Goal: Transaction & Acquisition: Purchase product/service

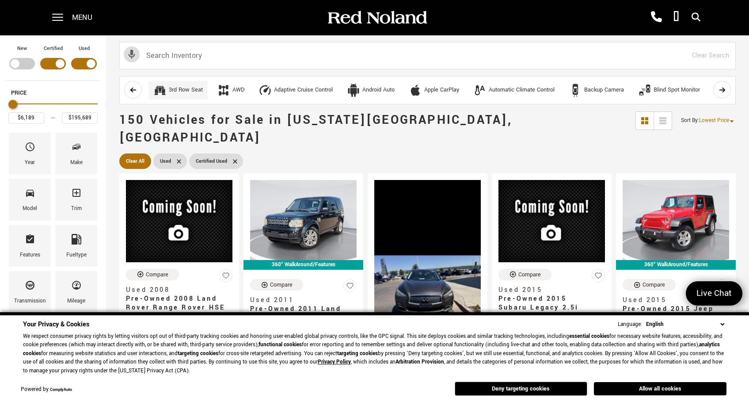
click at [203, 89] on div "3rd Row Seat" at bounding box center [186, 90] width 34 height 8
type input "$20,878"
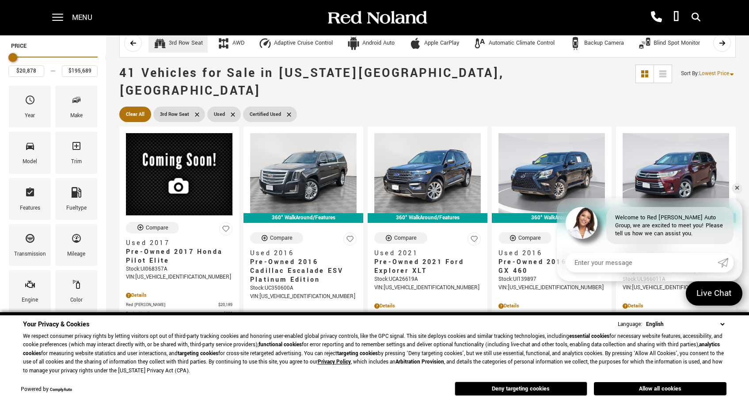
scroll to position [79, 0]
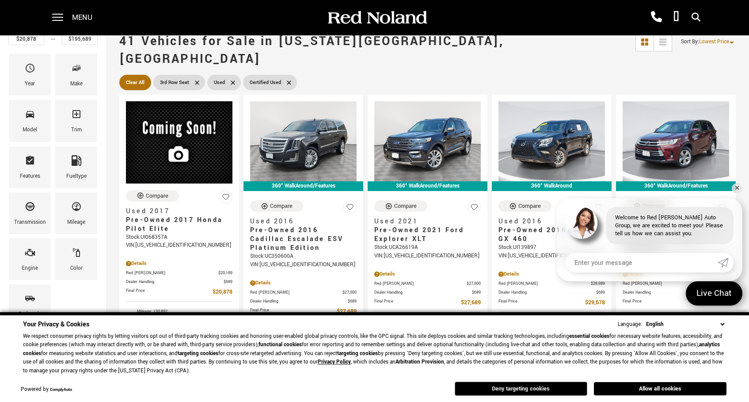
click at [520, 386] on button "Deny targeting cookies" at bounding box center [521, 389] width 133 height 14
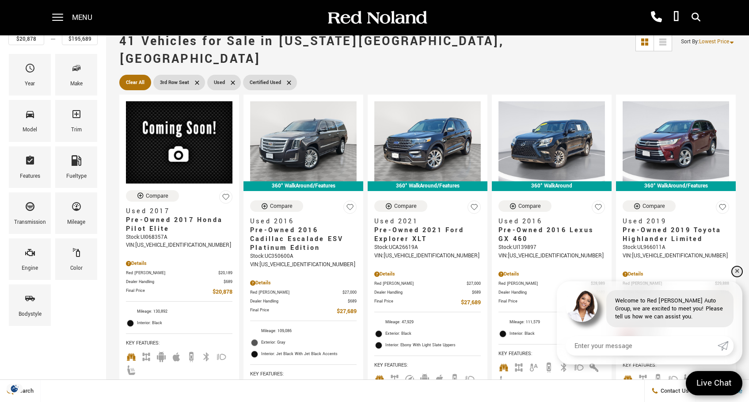
click at [739, 268] on link "✕" at bounding box center [737, 271] width 11 height 11
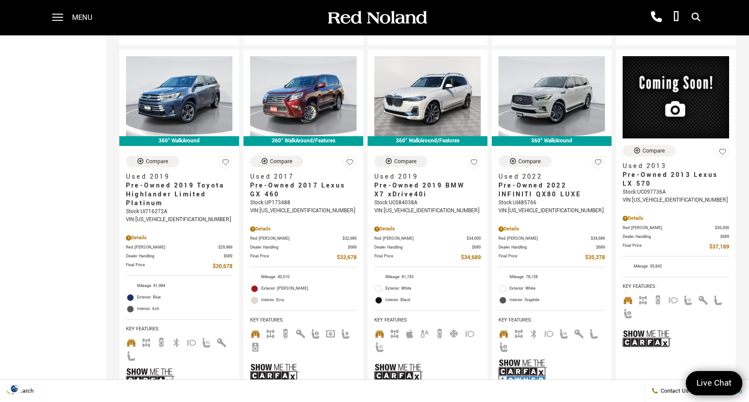
scroll to position [533, 0]
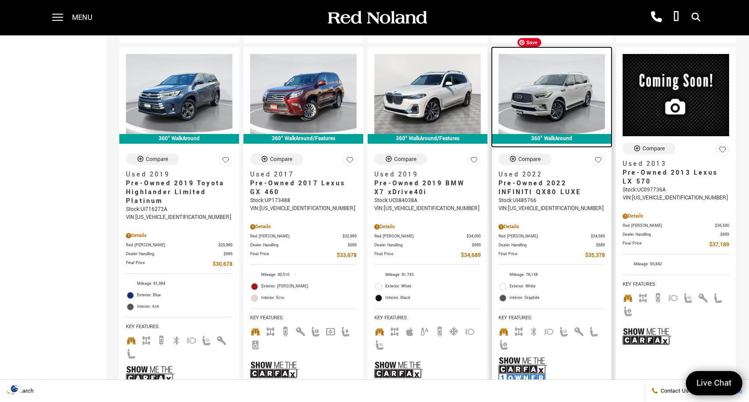
click at [571, 78] on img at bounding box center [552, 94] width 107 height 80
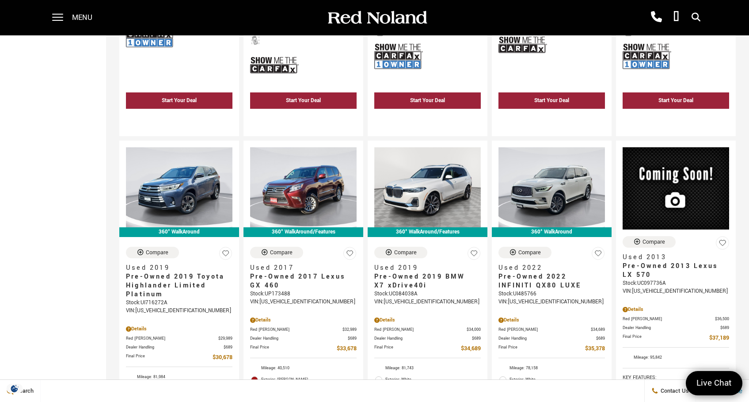
scroll to position [457, 0]
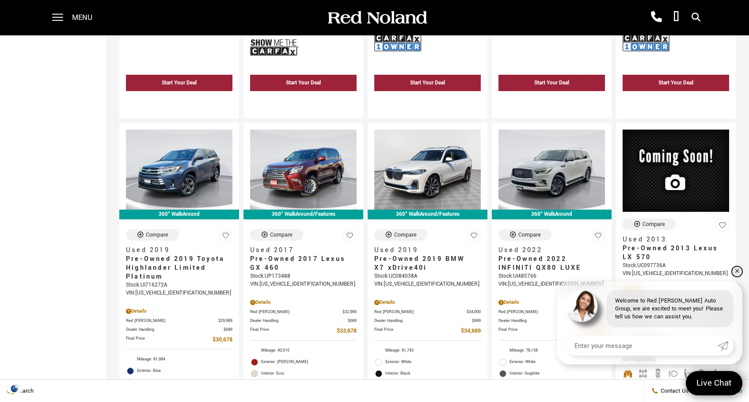
click at [736, 271] on link "✕" at bounding box center [737, 271] width 11 height 11
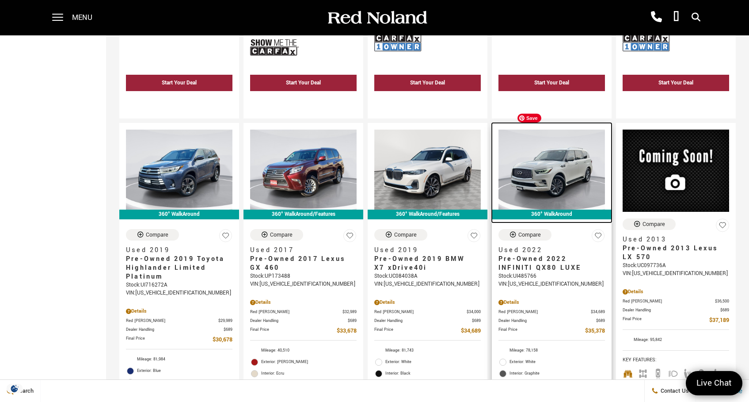
click at [577, 150] on img at bounding box center [552, 170] width 107 height 80
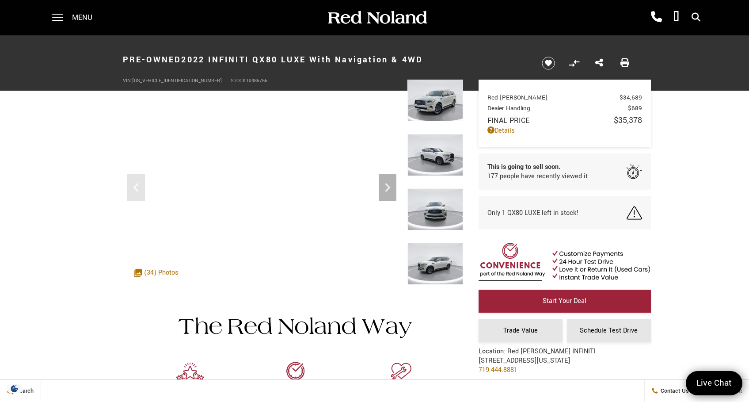
click at [438, 263] on img at bounding box center [436, 264] width 56 height 42
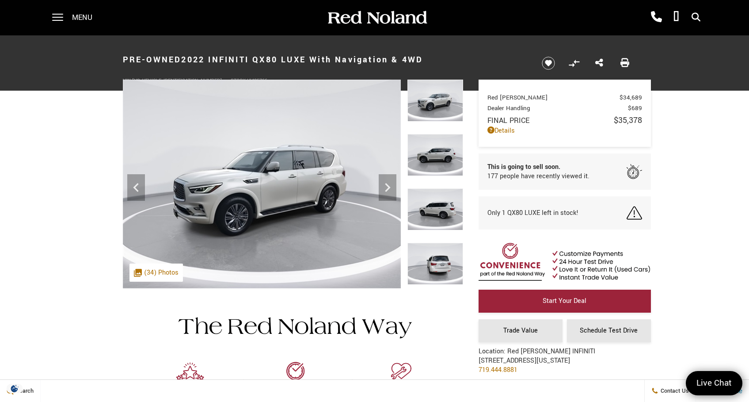
click at [438, 263] on img at bounding box center [436, 264] width 56 height 42
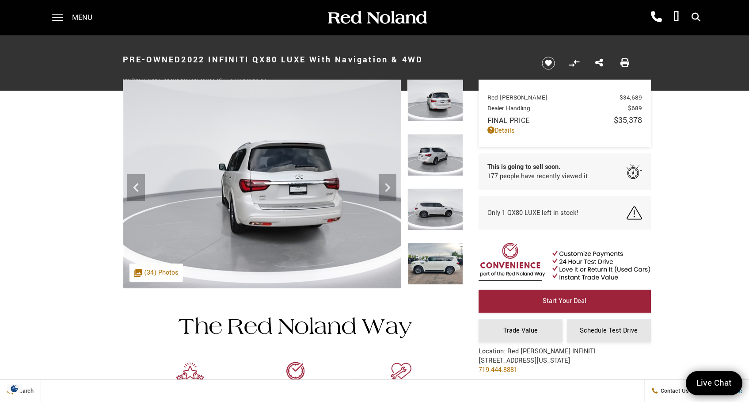
click at [438, 263] on img at bounding box center [436, 264] width 56 height 42
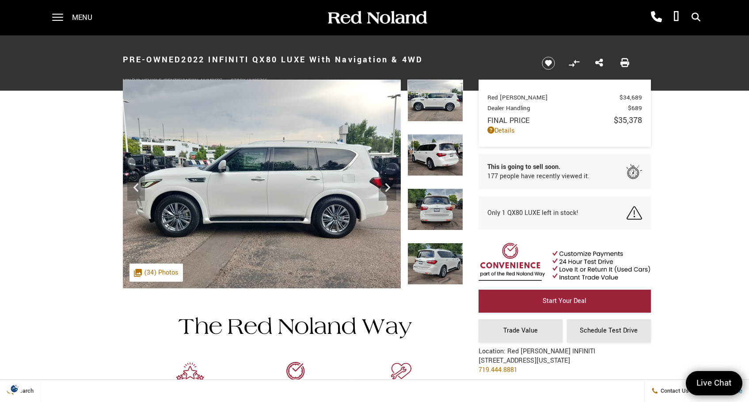
click at [438, 263] on img at bounding box center [436, 264] width 56 height 42
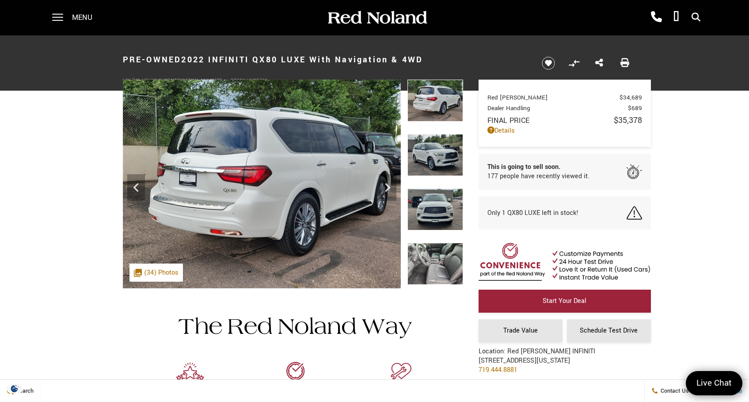
click at [438, 263] on img at bounding box center [436, 264] width 56 height 42
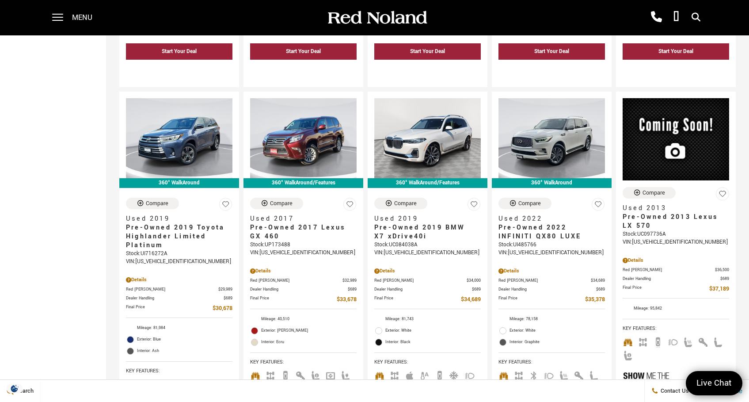
scroll to position [488, 0]
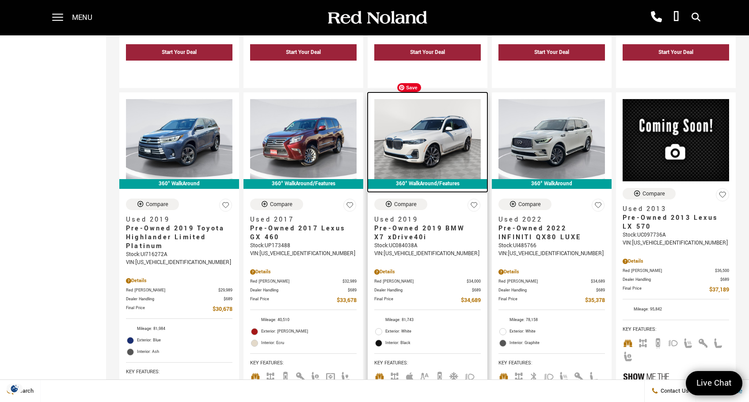
click at [451, 119] on img at bounding box center [427, 139] width 107 height 80
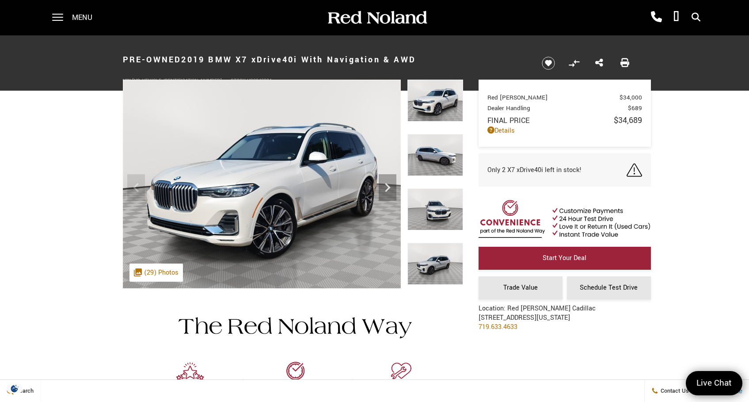
click at [440, 260] on img at bounding box center [436, 264] width 56 height 42
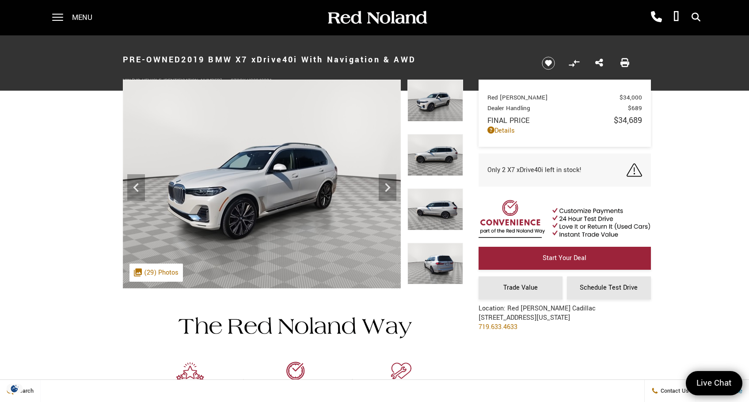
click at [440, 260] on img at bounding box center [436, 264] width 56 height 42
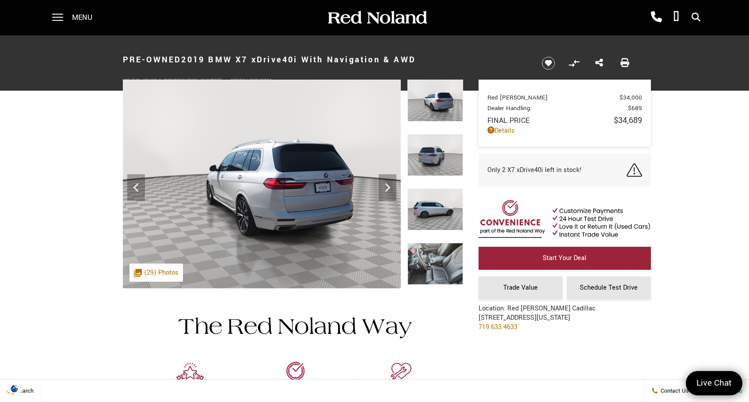
click at [440, 260] on img at bounding box center [436, 264] width 56 height 42
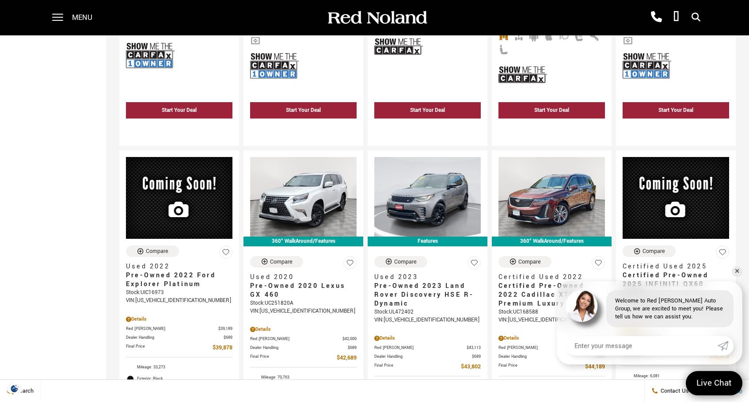
scroll to position [1253, 0]
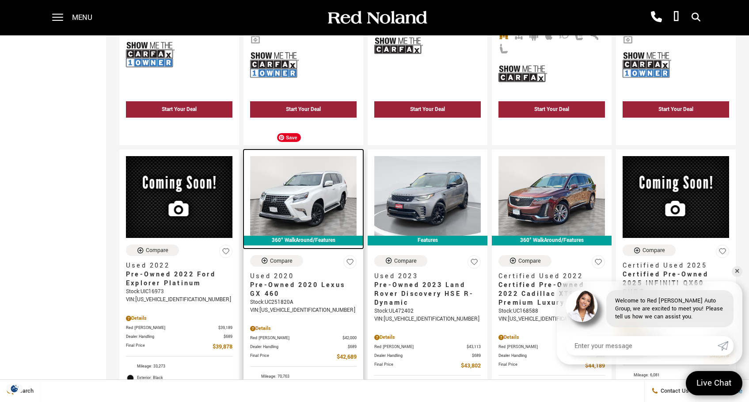
click at [302, 167] on img at bounding box center [303, 196] width 107 height 80
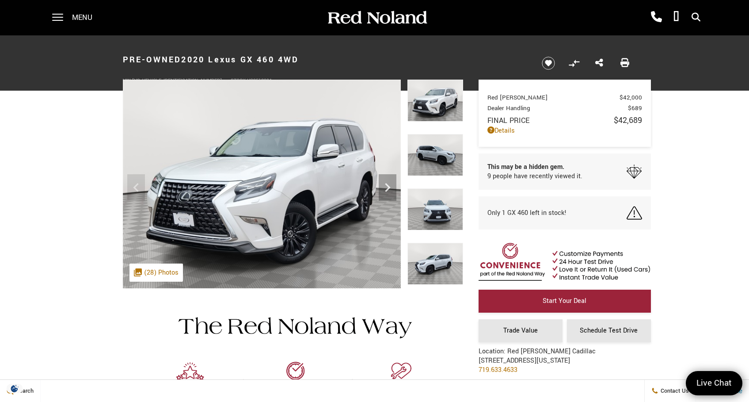
click at [429, 278] on img at bounding box center [436, 264] width 56 height 42
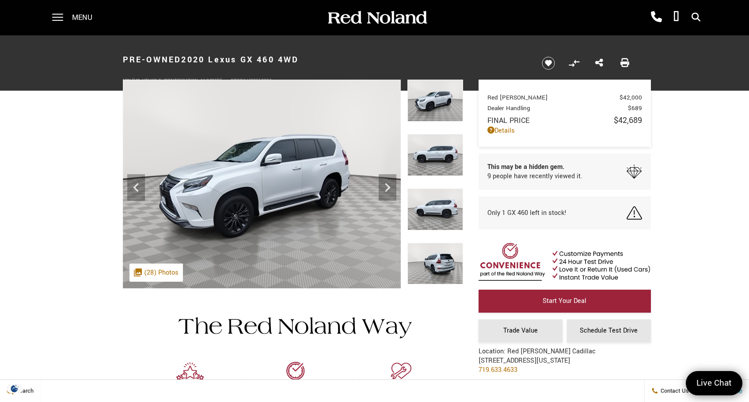
click at [429, 259] on img at bounding box center [436, 264] width 56 height 42
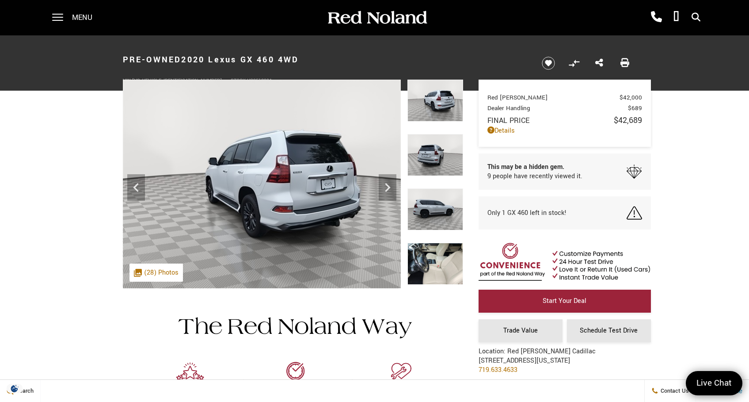
click at [436, 261] on img at bounding box center [436, 264] width 56 height 42
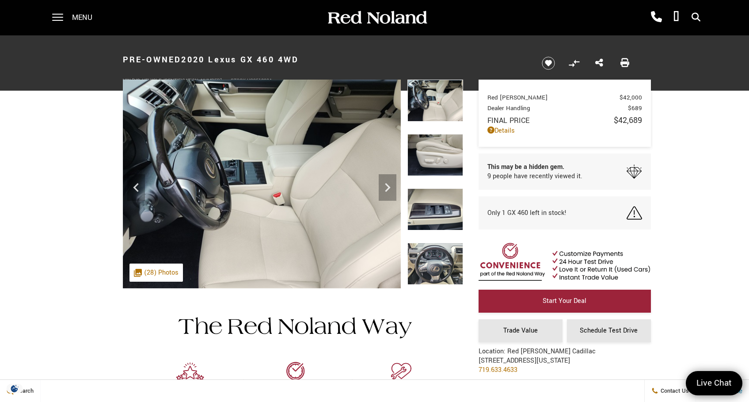
click at [433, 258] on img at bounding box center [436, 264] width 56 height 42
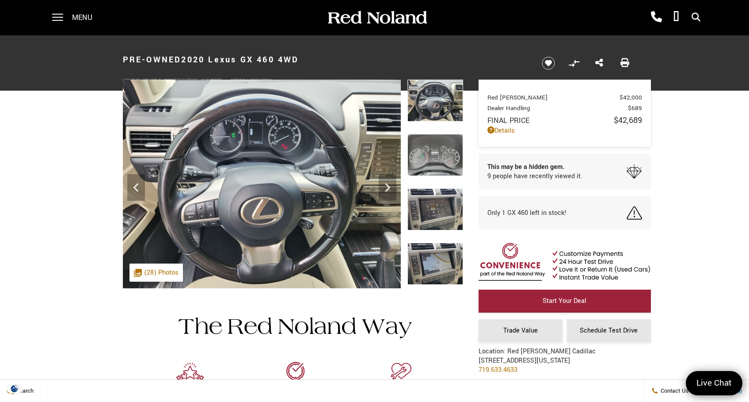
click at [433, 261] on img at bounding box center [436, 264] width 56 height 42
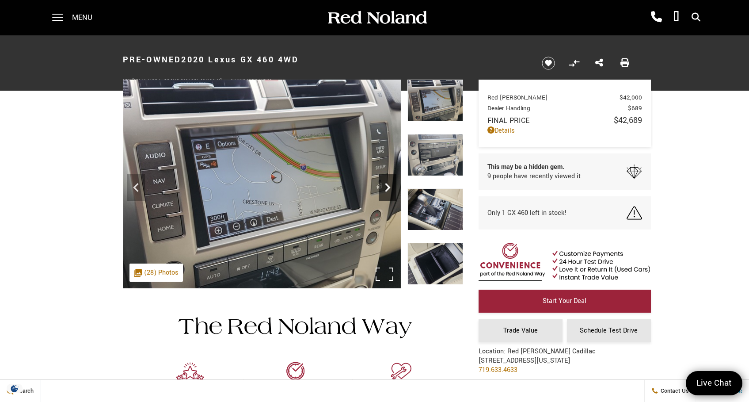
click at [388, 185] on icon "Next" at bounding box center [388, 188] width 18 height 18
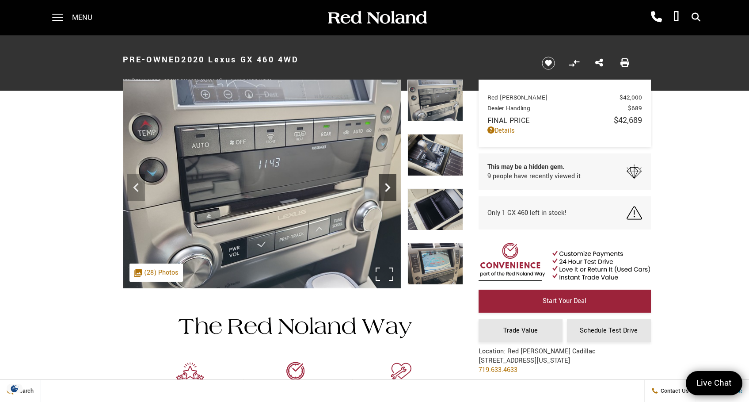
click at [388, 185] on icon "Next" at bounding box center [388, 188] width 18 height 18
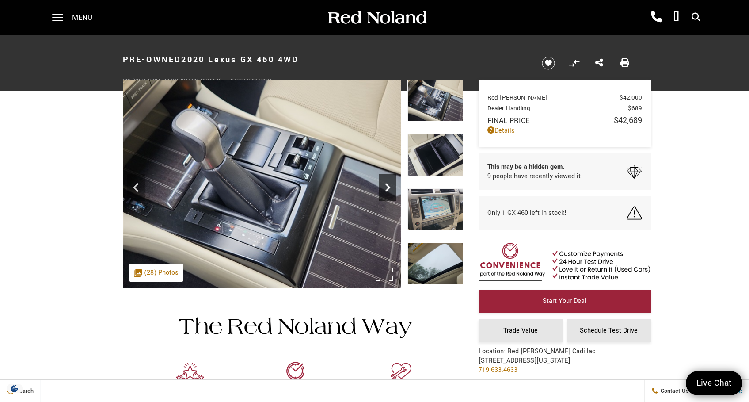
click at [388, 185] on icon "Next" at bounding box center [388, 188] width 18 height 18
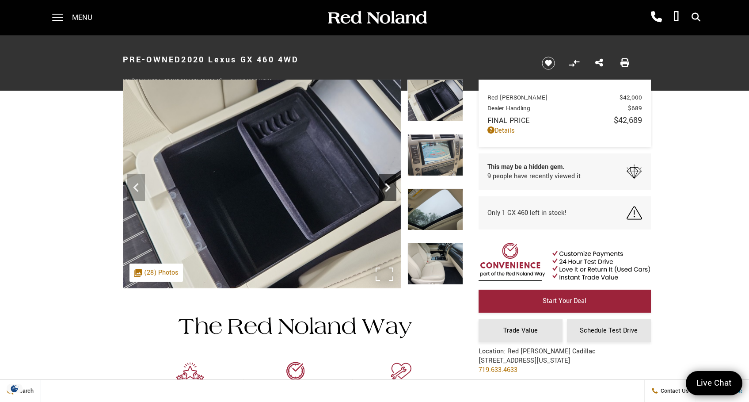
click at [388, 185] on icon "Next" at bounding box center [388, 188] width 18 height 18
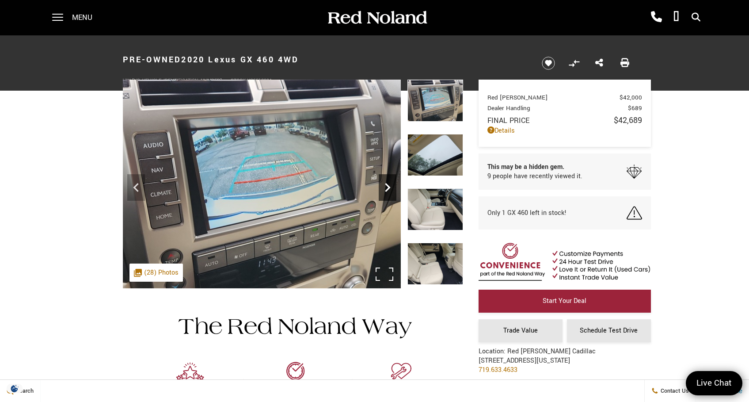
click at [388, 185] on icon "Next" at bounding box center [388, 188] width 18 height 18
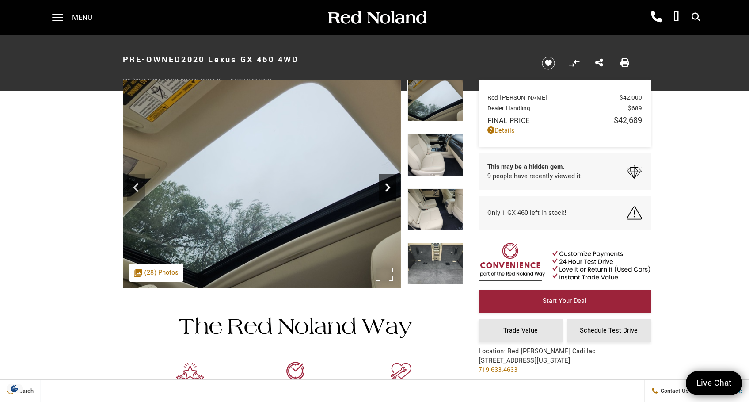
click at [388, 185] on icon "Next" at bounding box center [388, 188] width 18 height 18
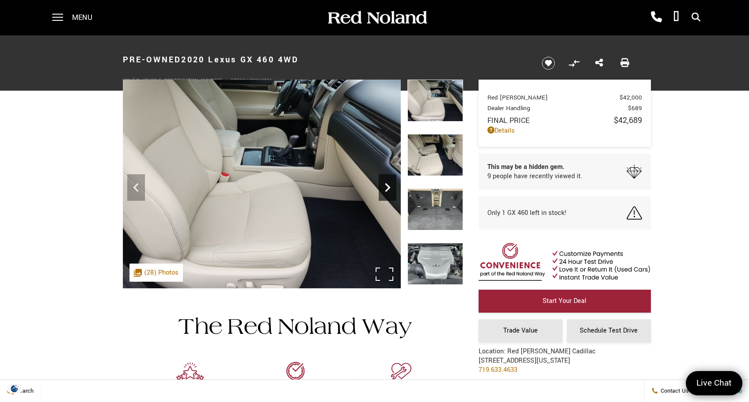
click at [388, 185] on icon "Next" at bounding box center [388, 188] width 18 height 18
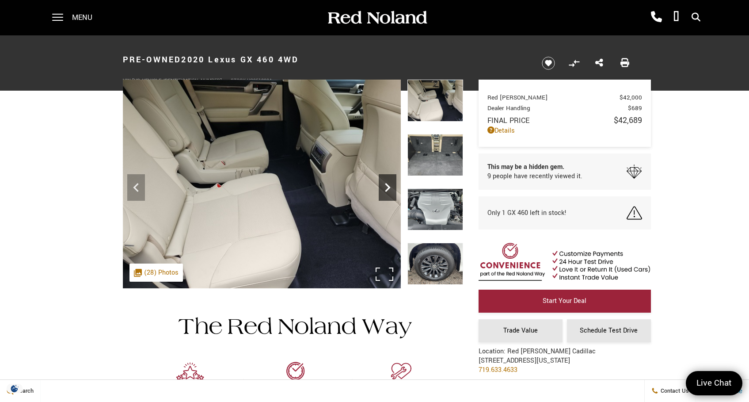
click at [388, 185] on icon "Next" at bounding box center [388, 188] width 18 height 18
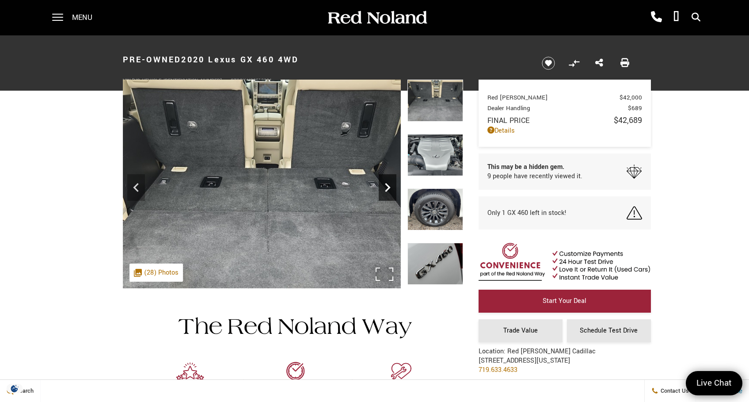
click at [388, 185] on icon "Next" at bounding box center [388, 188] width 18 height 18
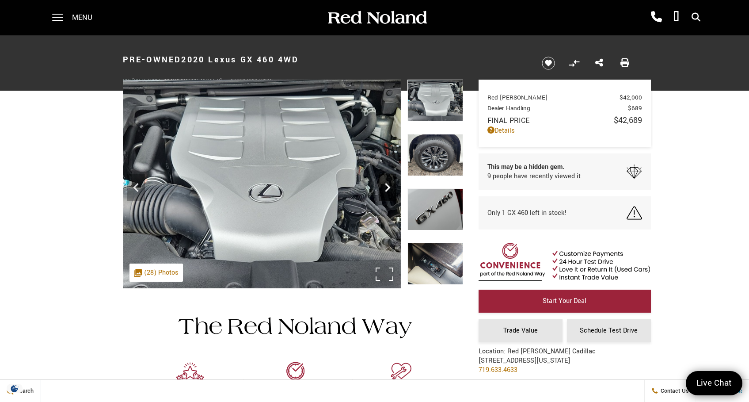
click at [388, 185] on icon "Next" at bounding box center [388, 188] width 18 height 18
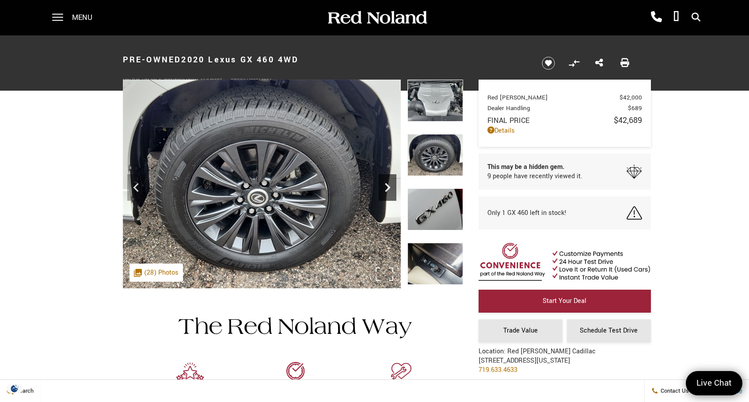
click at [388, 185] on icon "Next" at bounding box center [388, 188] width 18 height 18
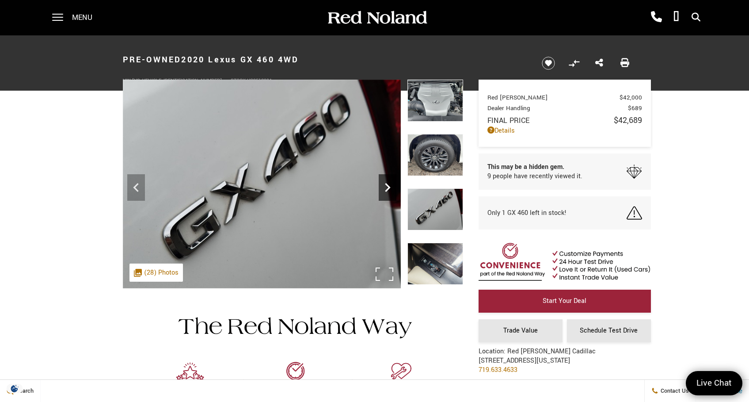
click at [388, 185] on icon "Next" at bounding box center [388, 188] width 18 height 18
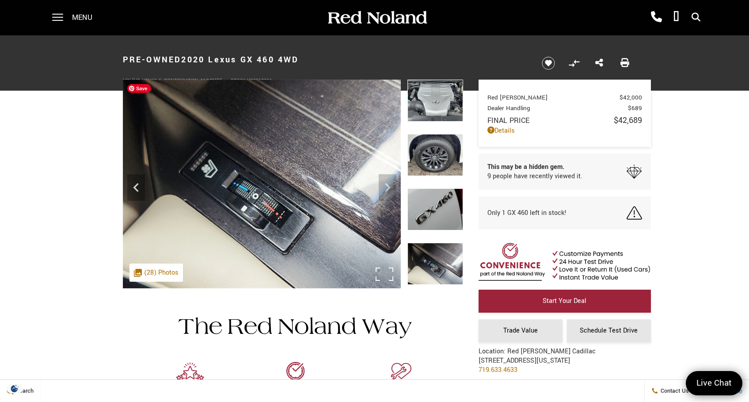
click at [388, 185] on img at bounding box center [262, 184] width 278 height 209
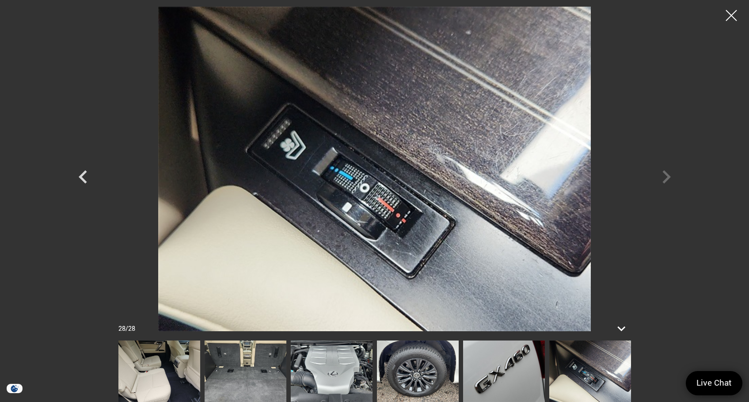
click at [666, 176] on div at bounding box center [374, 169] width 619 height 325
click at [81, 173] on icon "Previous" at bounding box center [83, 177] width 27 height 27
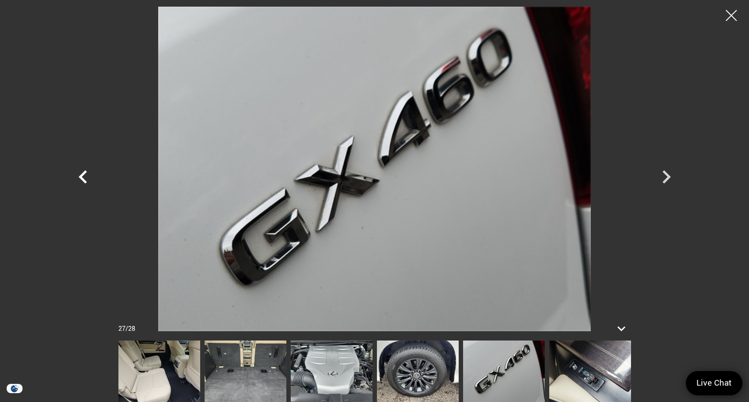
click at [81, 173] on icon "Previous" at bounding box center [83, 177] width 27 height 27
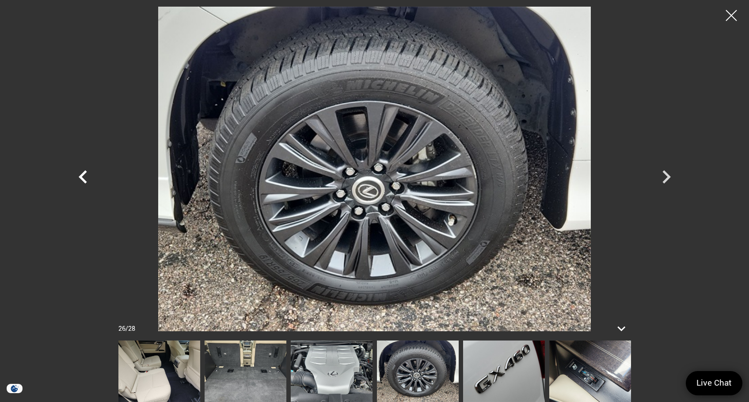
click at [81, 173] on icon "Previous" at bounding box center [83, 177] width 27 height 27
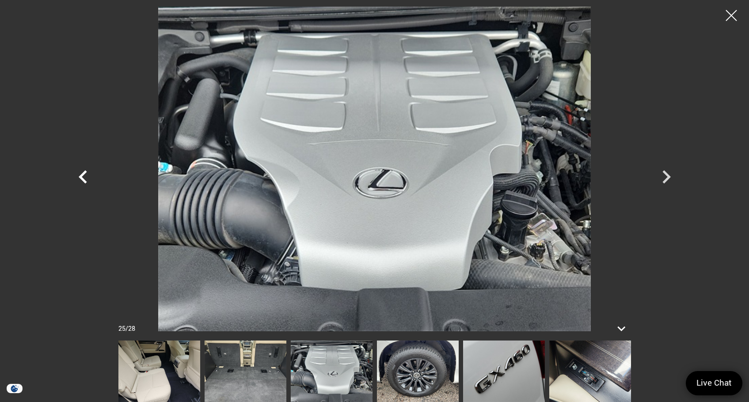
click at [81, 173] on icon "Previous" at bounding box center [83, 177] width 27 height 27
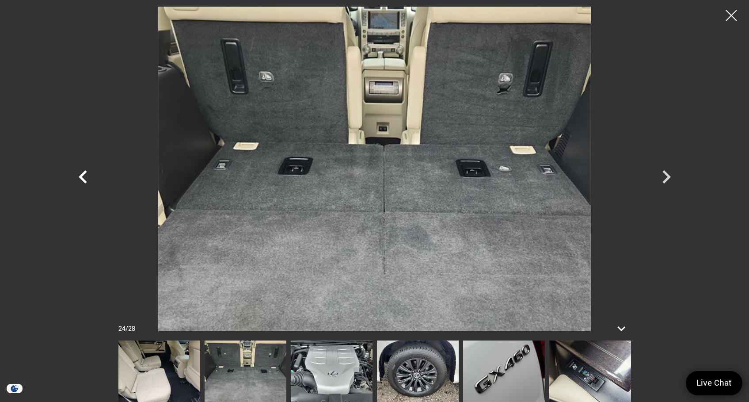
click at [81, 173] on icon "Previous" at bounding box center [83, 177] width 27 height 27
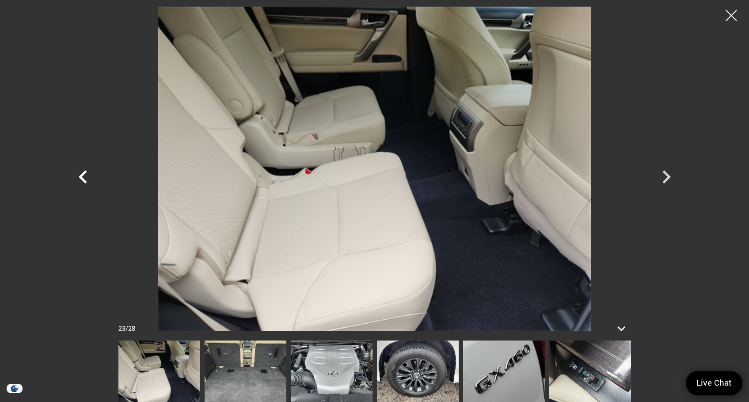
click at [81, 173] on icon "Previous" at bounding box center [83, 177] width 27 height 27
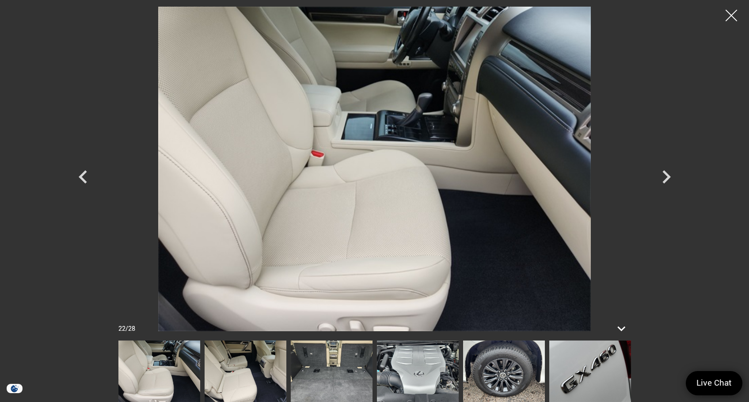
click at [729, 15] on div at bounding box center [731, 15] width 23 height 23
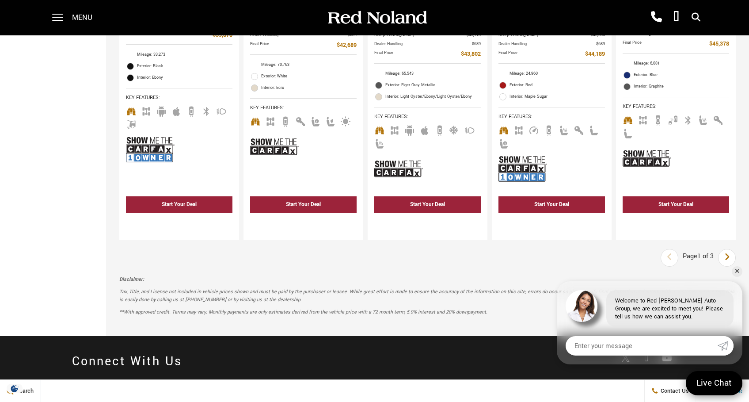
scroll to position [1570, 0]
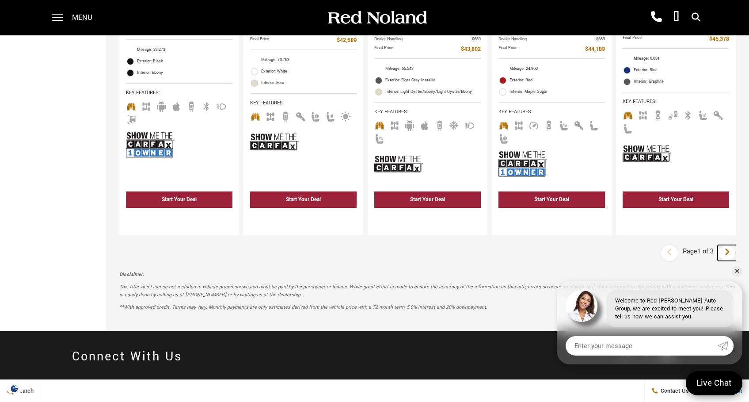
click at [730, 245] on icon "next page" at bounding box center [728, 252] width 6 height 14
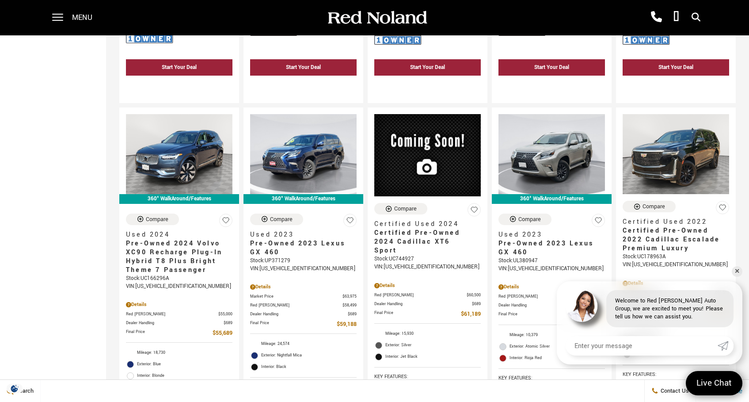
scroll to position [886, 0]
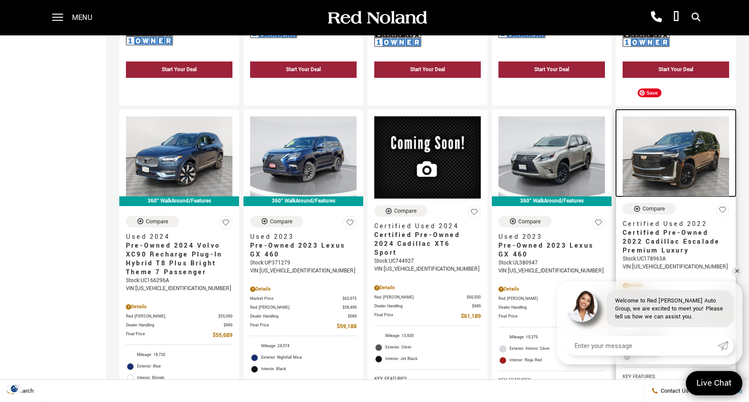
click at [696, 132] on img at bounding box center [676, 156] width 107 height 80
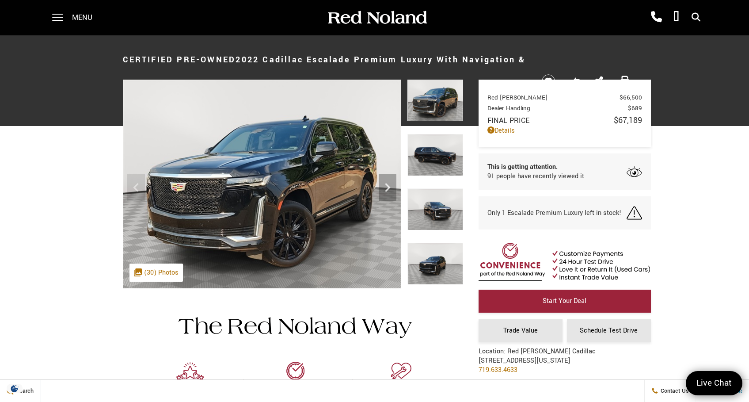
click at [439, 265] on img at bounding box center [436, 264] width 56 height 42
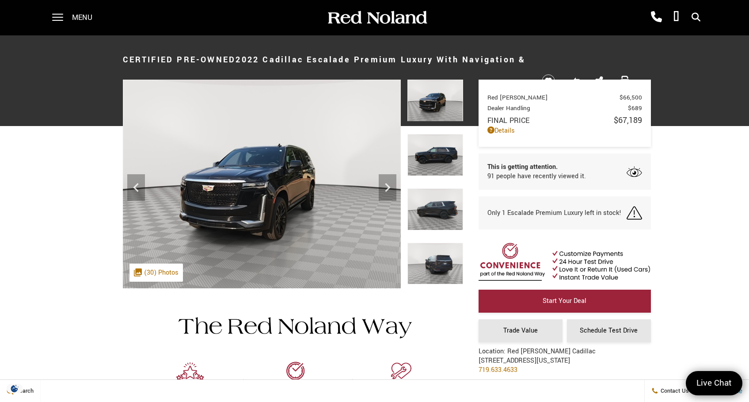
click at [439, 265] on img at bounding box center [436, 264] width 56 height 42
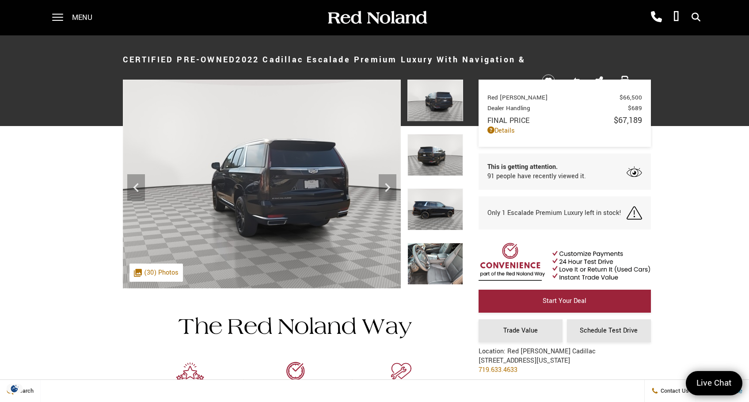
click at [438, 264] on img at bounding box center [436, 264] width 56 height 42
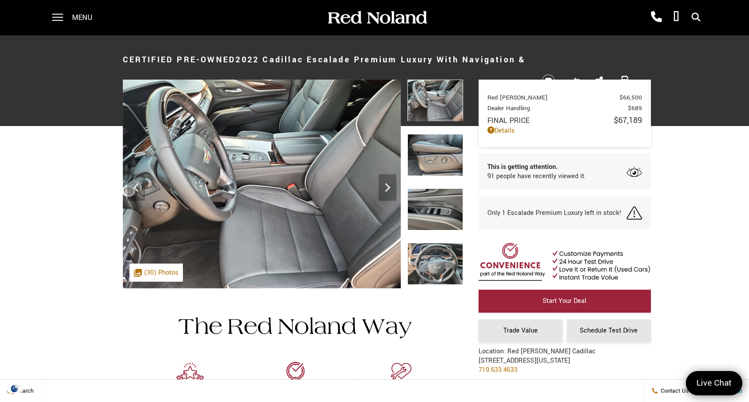
click at [442, 268] on img at bounding box center [436, 264] width 56 height 42
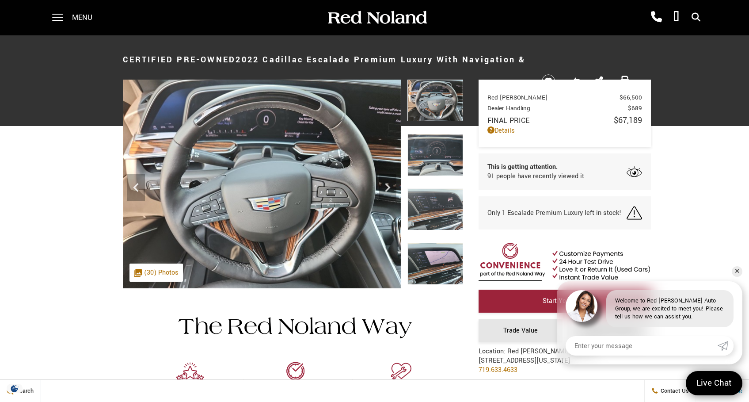
click at [439, 267] on img at bounding box center [436, 264] width 56 height 42
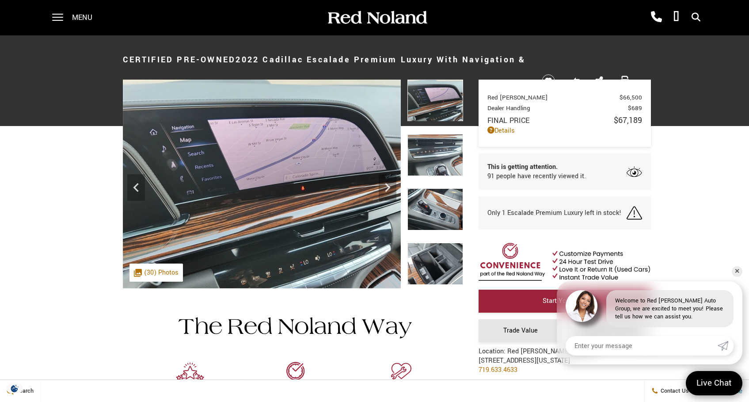
click at [76, 13] on span "Menu" at bounding box center [82, 17] width 20 height 35
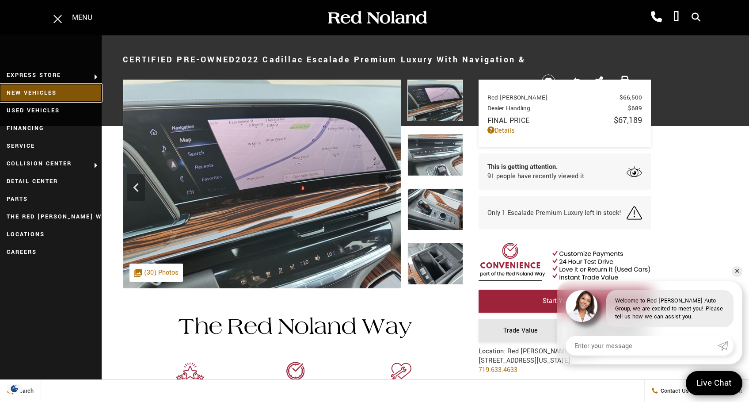
click at [46, 91] on link "New Vehicles" at bounding box center [51, 93] width 102 height 18
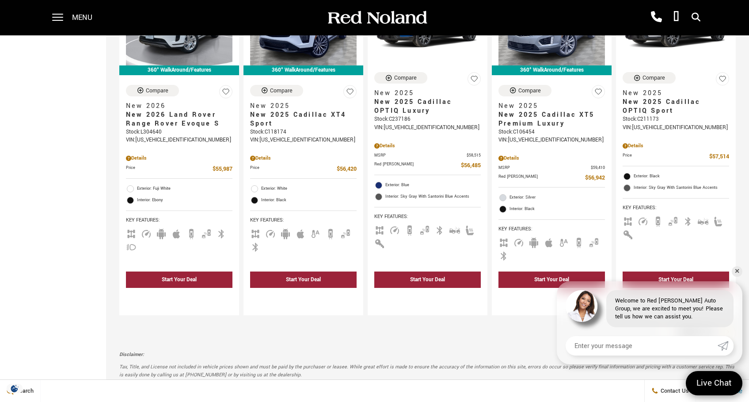
scroll to position [1224, 0]
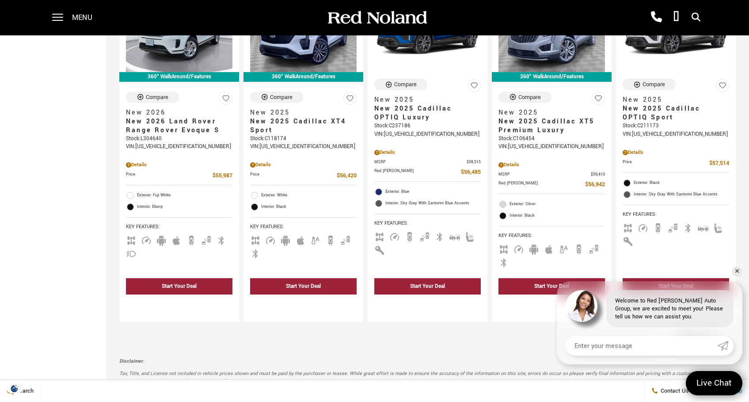
drag, startPoint x: 754, startPoint y: 42, endPoint x: 752, endPoint y: 293, distance: 251.1
click at [738, 271] on link "✕" at bounding box center [737, 271] width 11 height 11
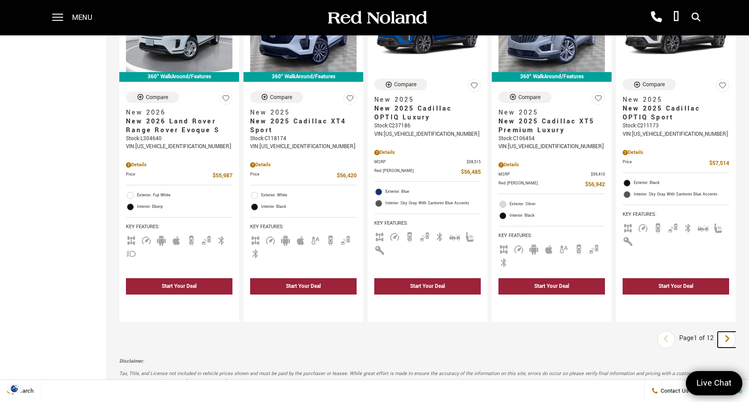
click at [730, 332] on icon "next page" at bounding box center [728, 339] width 6 height 14
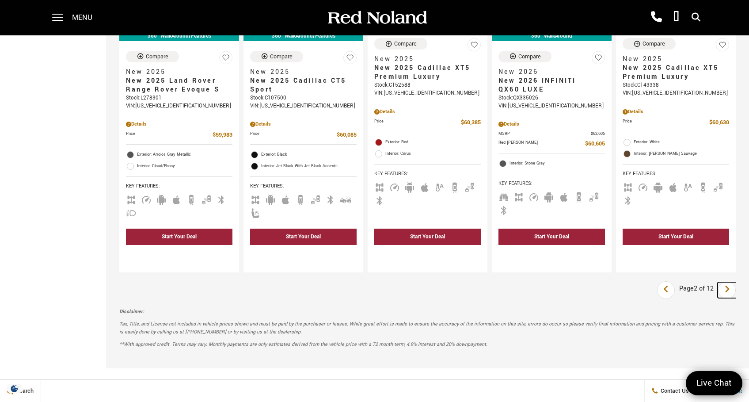
scroll to position [1257, 0]
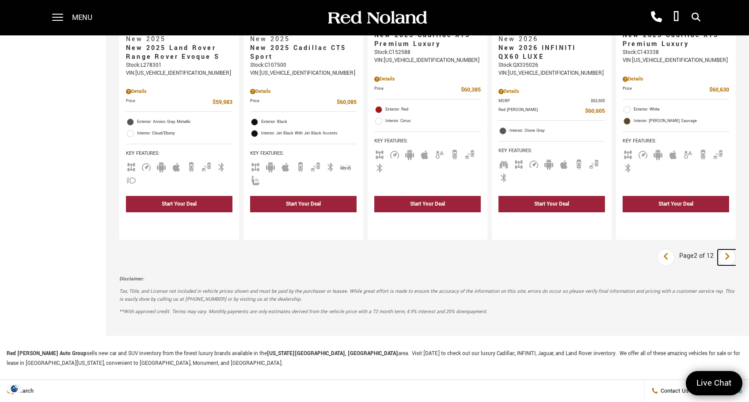
click at [730, 249] on icon "next page" at bounding box center [728, 256] width 6 height 14
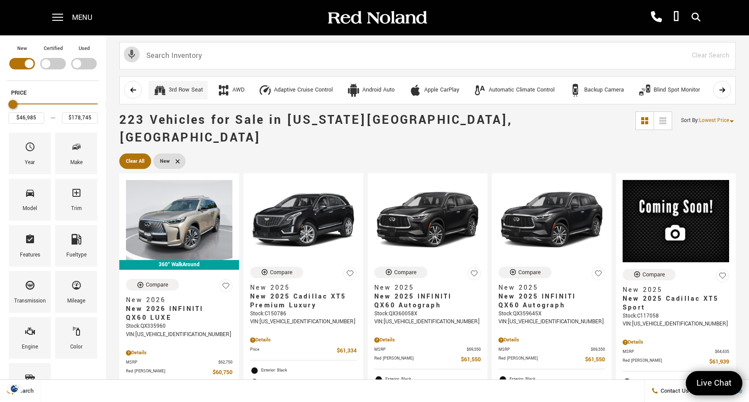
click at [203, 92] on div "3rd Row Seat" at bounding box center [186, 90] width 34 height 8
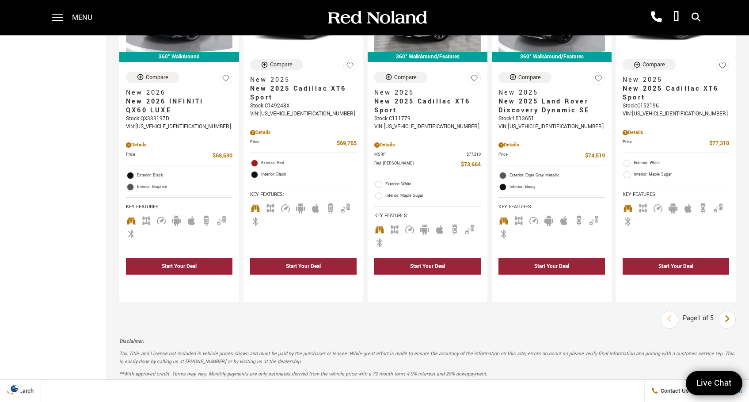
scroll to position [1228, 0]
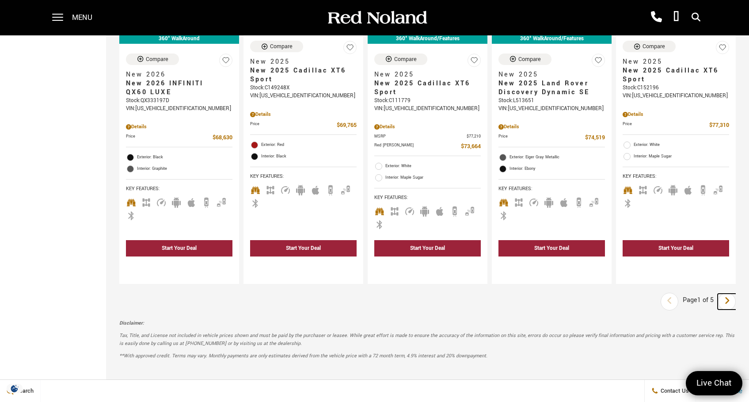
click at [730, 294] on link "Next" at bounding box center [727, 302] width 19 height 16
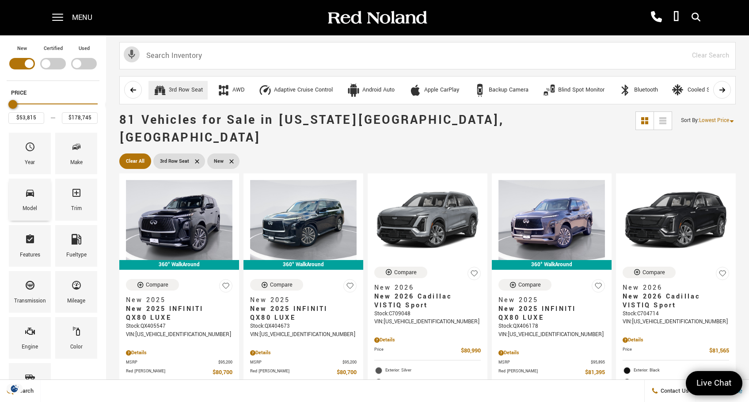
click at [34, 193] on icon "Model" at bounding box center [30, 193] width 8 height 7
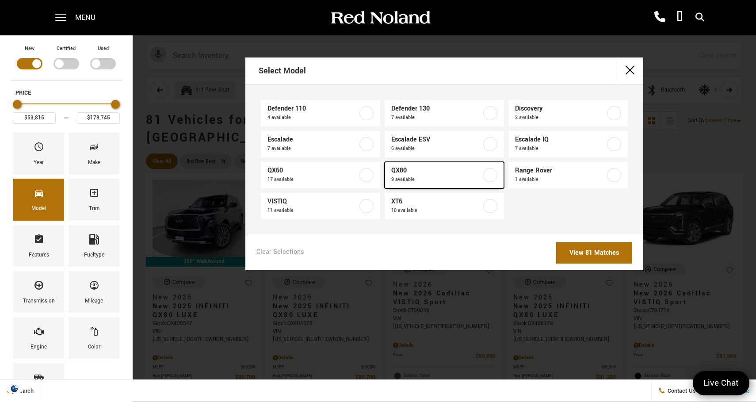
click at [412, 176] on span "9 available" at bounding box center [436, 179] width 90 height 9
type input "$80,700"
type input "$88,345"
checkbox input "true"
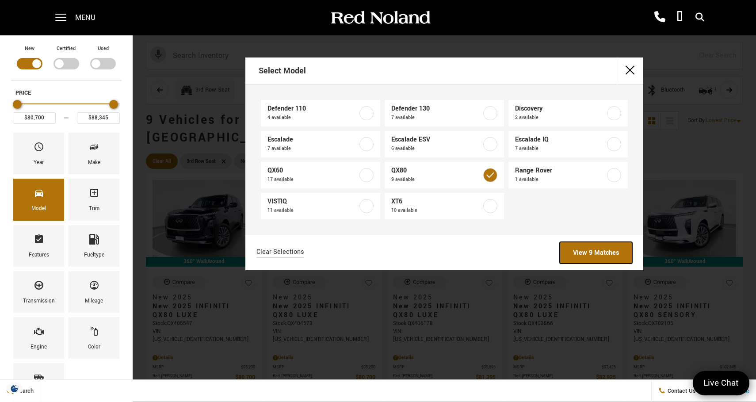
click at [589, 248] on link "View 9 Matches" at bounding box center [596, 253] width 73 height 22
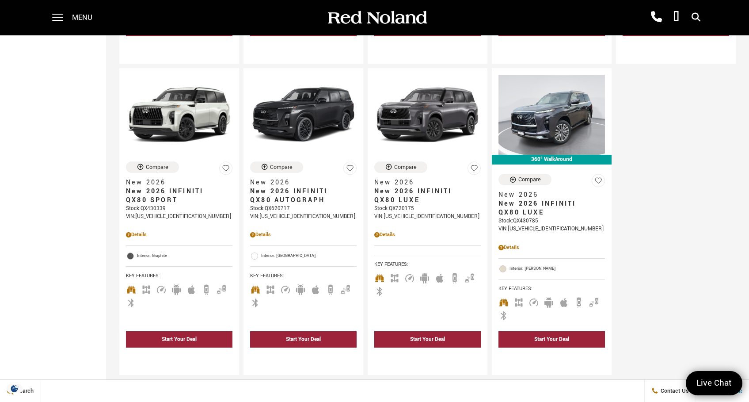
scroll to position [445, 0]
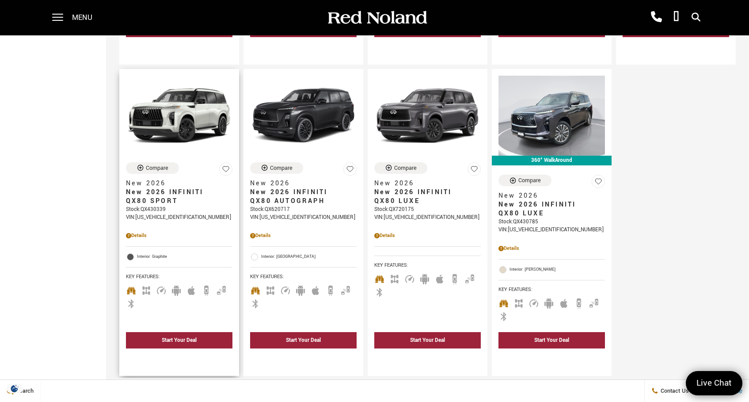
click at [170, 232] on div "Details" at bounding box center [179, 236] width 107 height 8
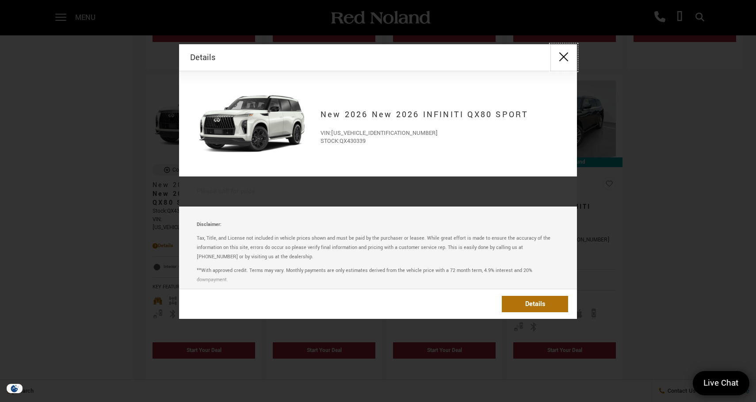
click at [562, 53] on button "close" at bounding box center [563, 57] width 27 height 27
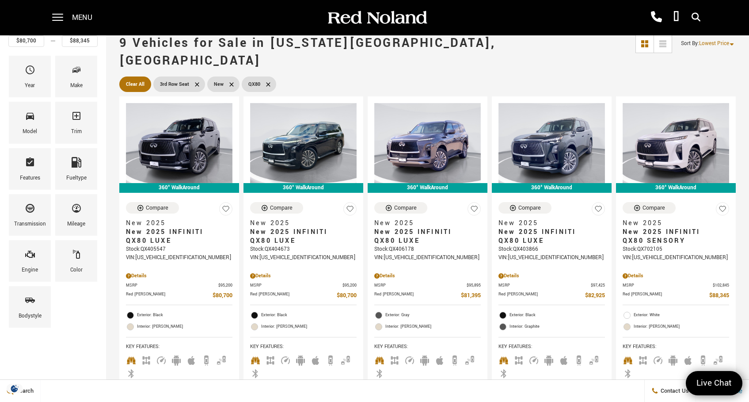
scroll to position [74, 0]
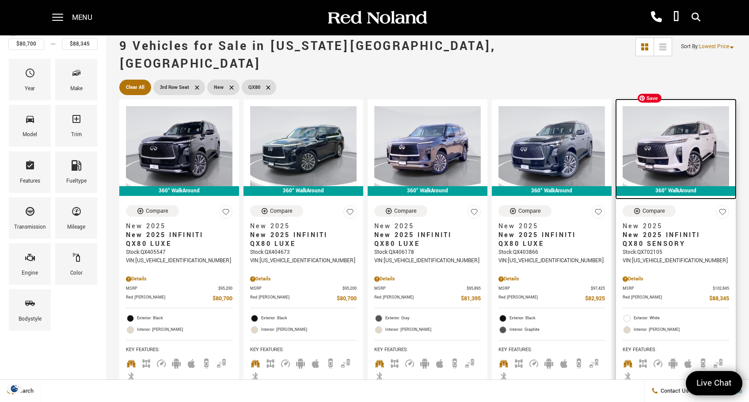
click at [711, 119] on img at bounding box center [676, 146] width 107 height 80
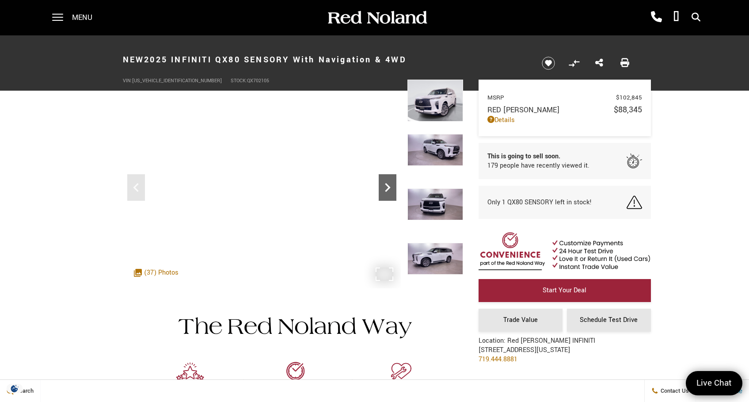
click at [387, 187] on icon "Next" at bounding box center [388, 188] width 18 height 18
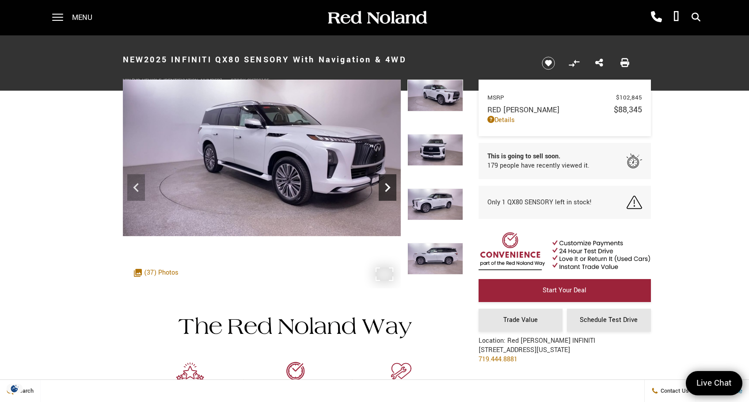
click at [387, 187] on icon "Next" at bounding box center [388, 188] width 18 height 18
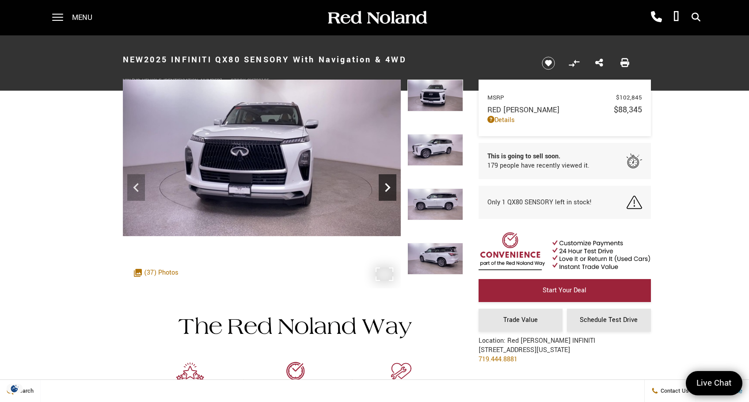
click at [387, 187] on icon "Next" at bounding box center [388, 188] width 18 height 18
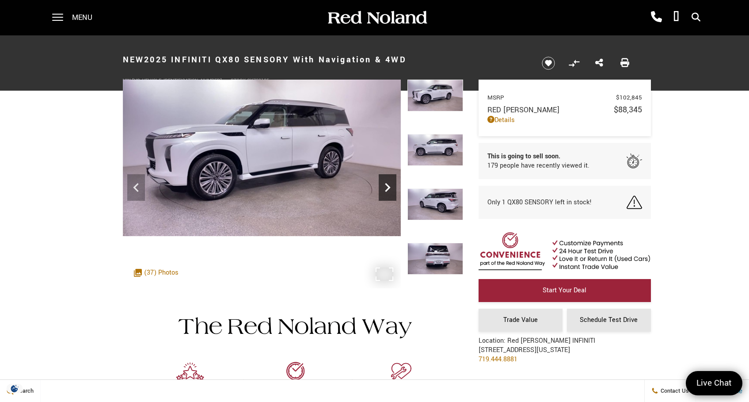
click at [387, 187] on icon "Next" at bounding box center [388, 188] width 18 height 18
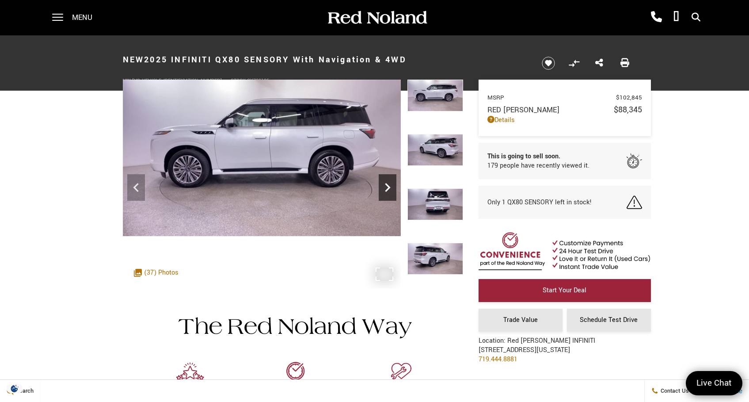
click at [387, 187] on icon "Next" at bounding box center [388, 188] width 18 height 18
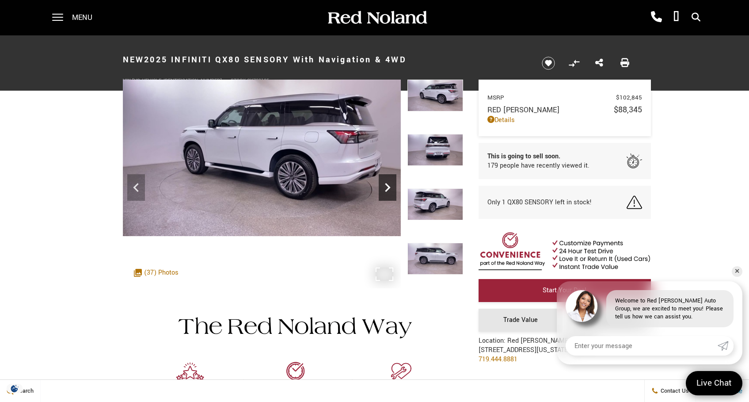
click at [387, 187] on icon "Next" at bounding box center [388, 188] width 18 height 18
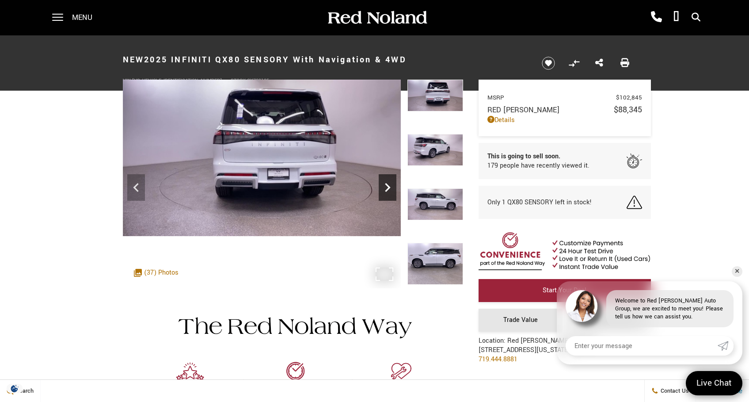
click at [387, 187] on icon "Next" at bounding box center [388, 188] width 18 height 18
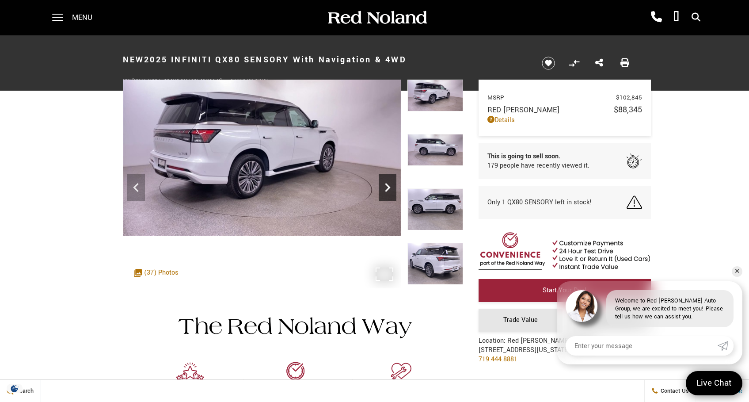
click at [387, 187] on icon "Next" at bounding box center [388, 188] width 18 height 18
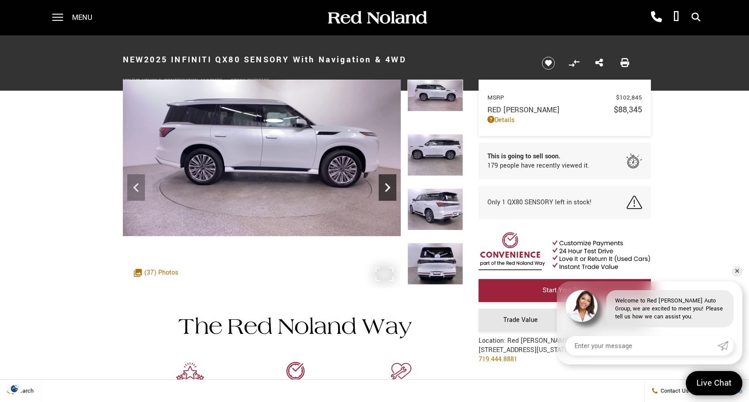
click at [387, 187] on icon "Next" at bounding box center [388, 188] width 18 height 18
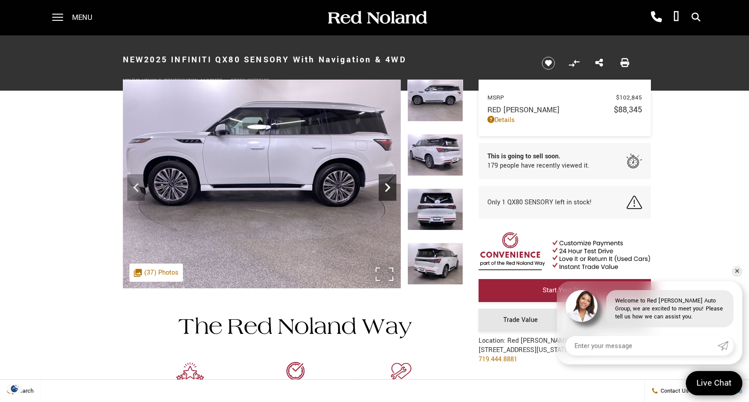
click at [387, 187] on icon "Next" at bounding box center [388, 188] width 18 height 18
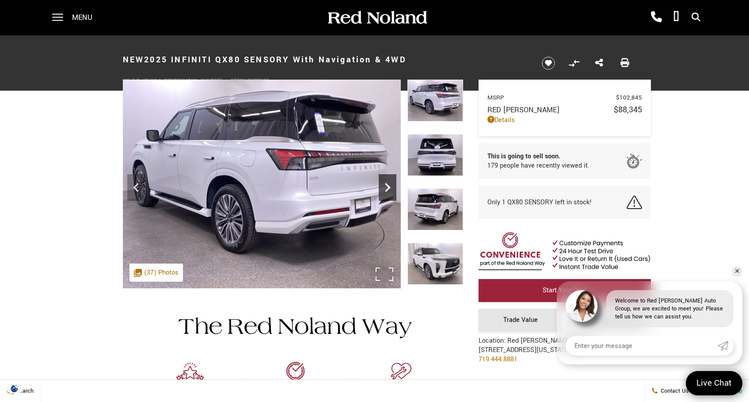
click at [387, 187] on icon "Next" at bounding box center [388, 188] width 18 height 18
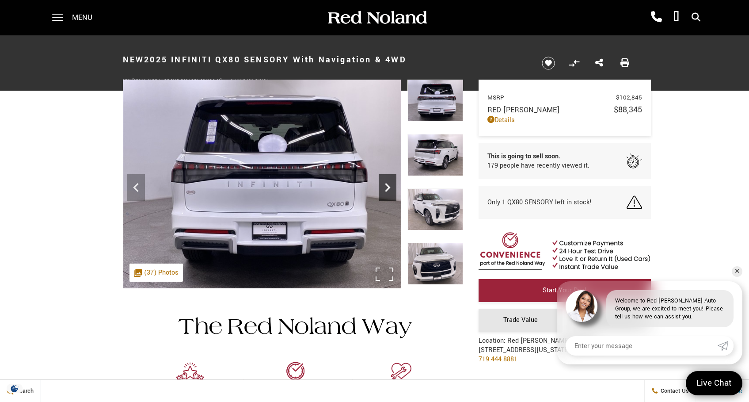
click at [387, 187] on icon "Next" at bounding box center [388, 188] width 18 height 18
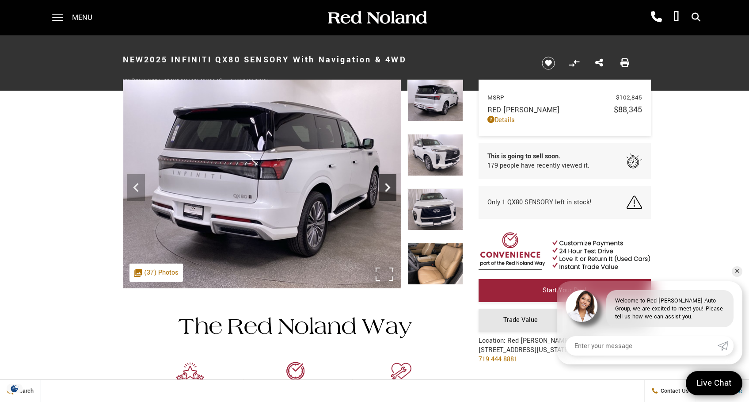
click at [387, 187] on icon "Next" at bounding box center [388, 188] width 18 height 18
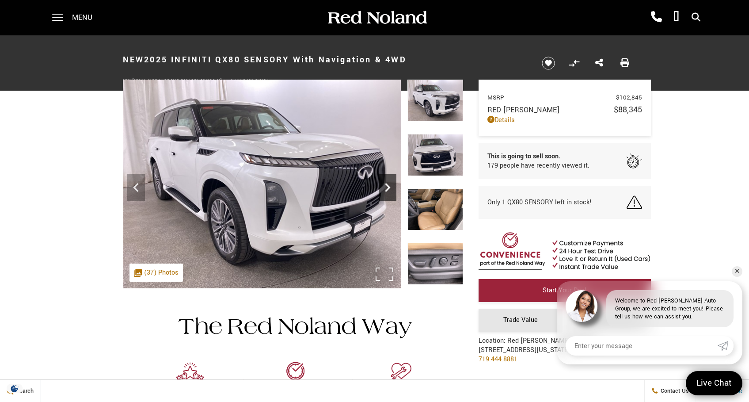
click at [387, 187] on icon "Next" at bounding box center [388, 188] width 18 height 18
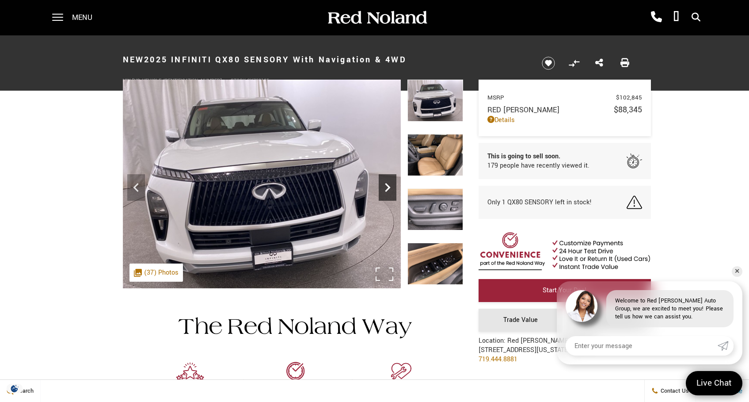
click at [387, 187] on icon "Next" at bounding box center [388, 188] width 18 height 18
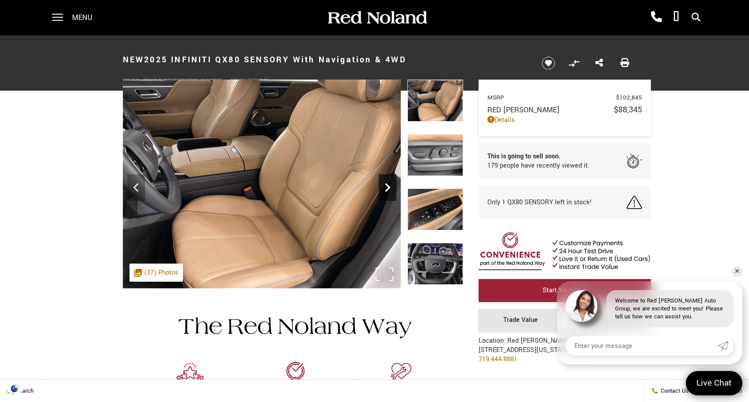
click at [387, 185] on icon "Next" at bounding box center [387, 187] width 5 height 9
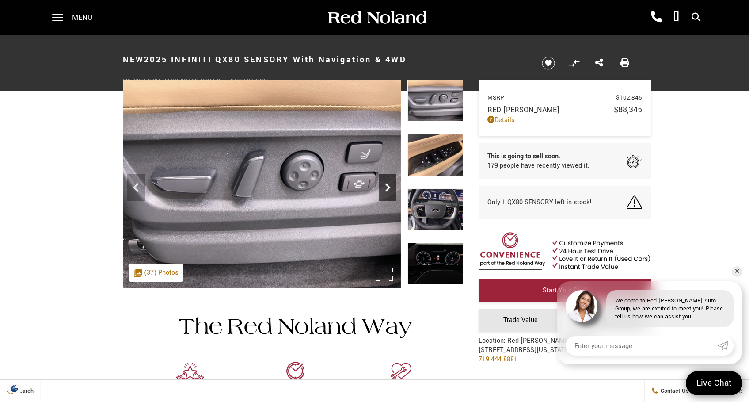
click at [387, 185] on icon "Next" at bounding box center [387, 187] width 5 height 9
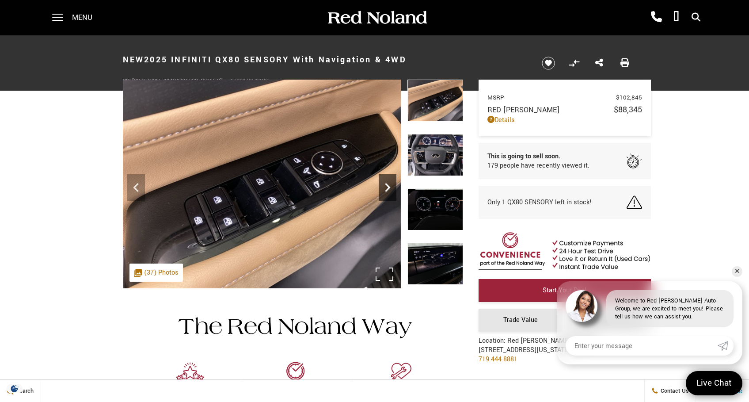
click at [387, 185] on icon "Next" at bounding box center [387, 187] width 5 height 9
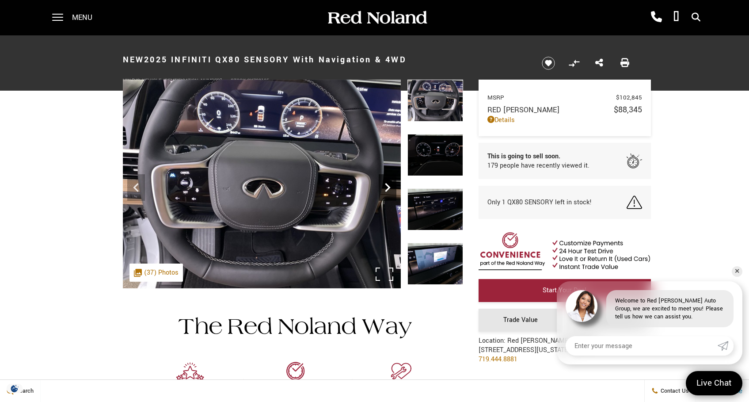
click at [387, 185] on icon "Next" at bounding box center [387, 187] width 5 height 9
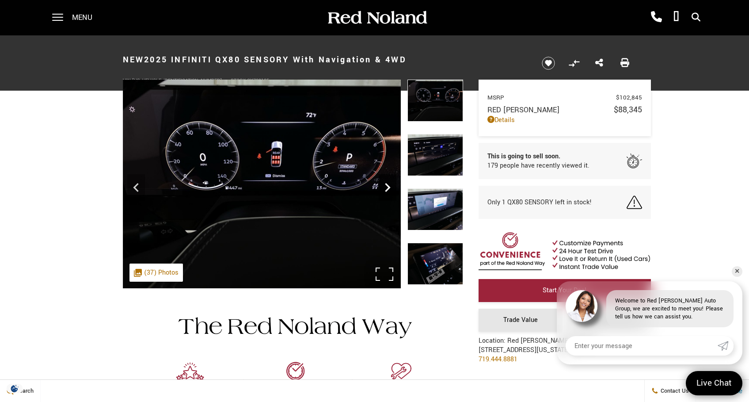
click at [387, 185] on icon "Next" at bounding box center [387, 187] width 5 height 9
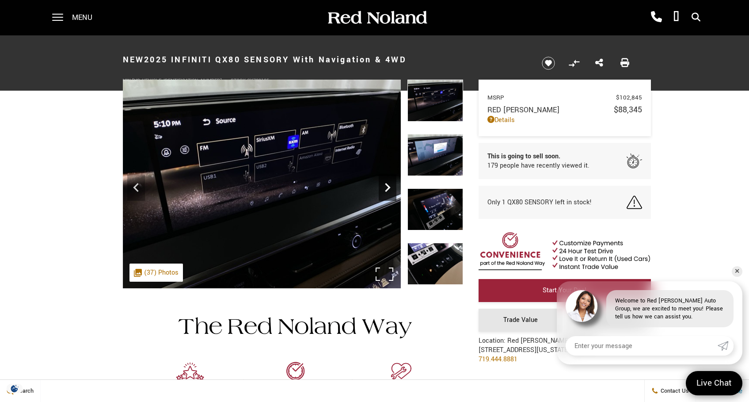
click at [387, 185] on icon "Next" at bounding box center [387, 187] width 5 height 9
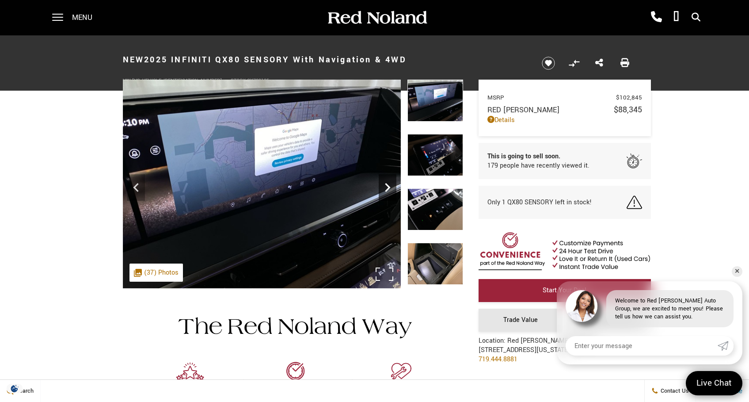
click at [387, 185] on icon "Next" at bounding box center [387, 187] width 5 height 9
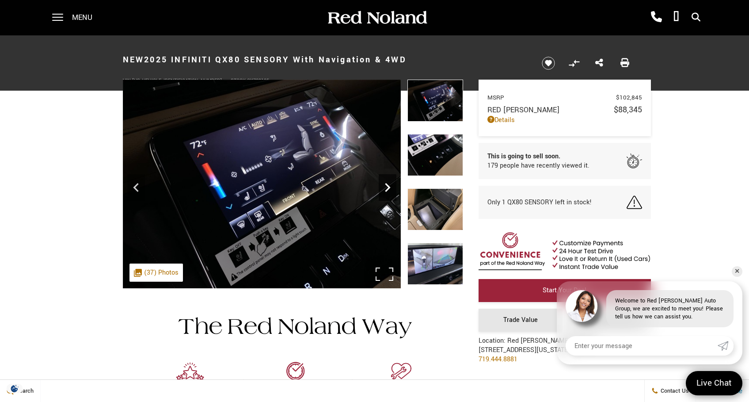
click at [387, 185] on icon "Next" at bounding box center [387, 187] width 5 height 9
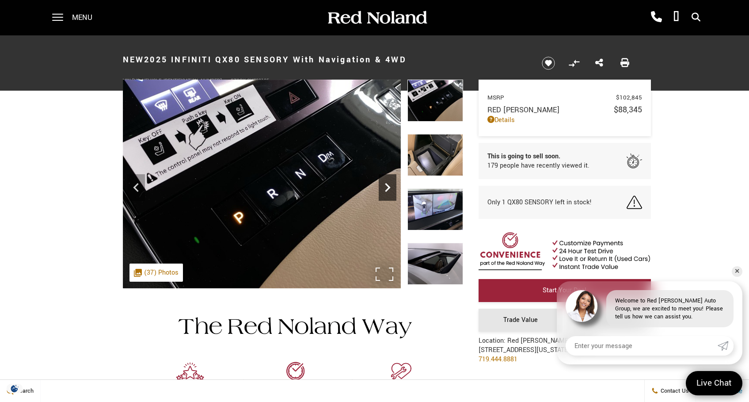
click at [387, 185] on icon "Next" at bounding box center [387, 187] width 5 height 9
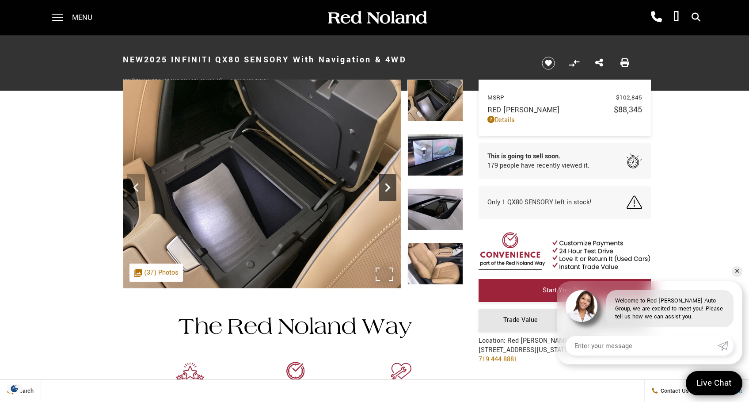
click at [387, 185] on icon "Next" at bounding box center [387, 187] width 5 height 9
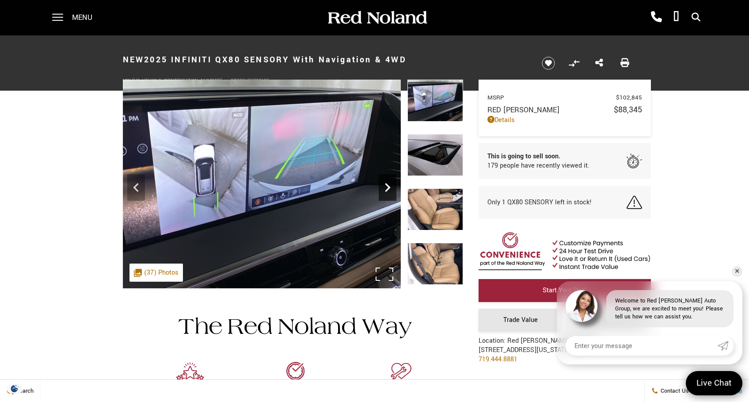
click at [387, 185] on icon "Next" at bounding box center [387, 187] width 5 height 9
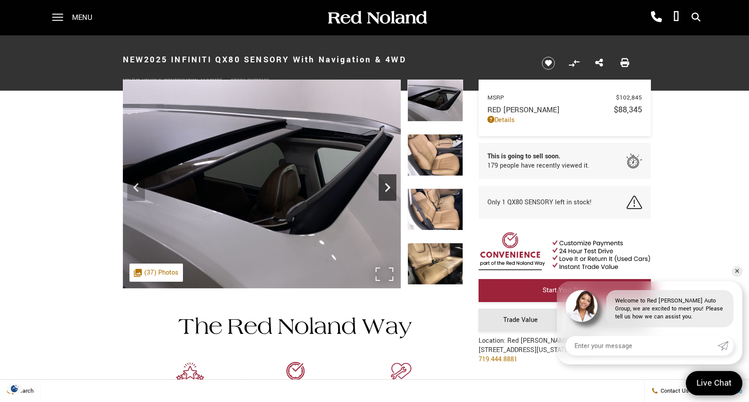
click at [387, 185] on icon "Next" at bounding box center [387, 187] width 5 height 9
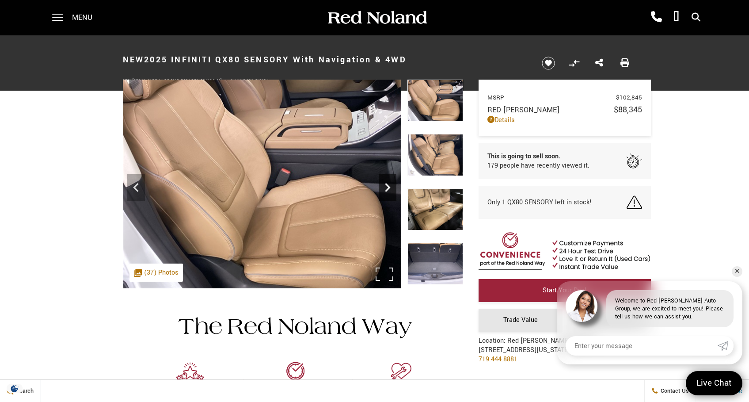
click at [387, 185] on icon "Next" at bounding box center [387, 187] width 5 height 9
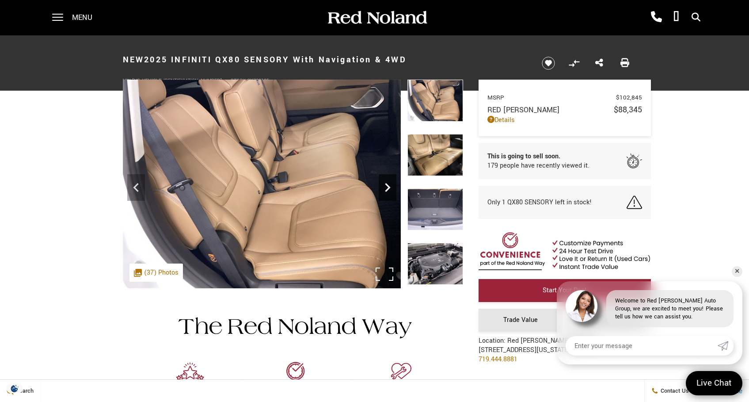
click at [387, 185] on icon "Next" at bounding box center [387, 187] width 5 height 9
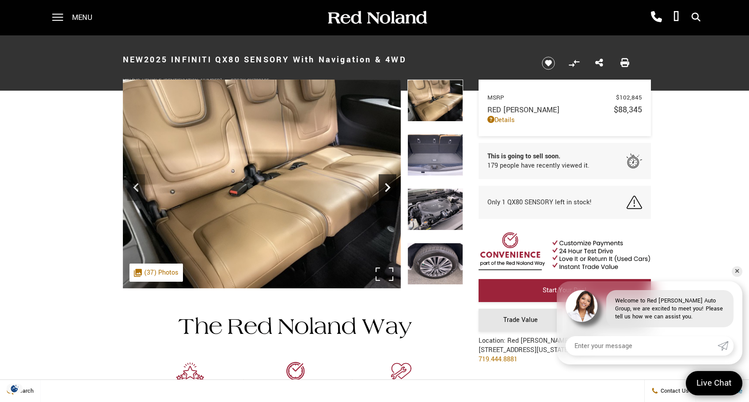
click at [387, 185] on icon "Next" at bounding box center [387, 187] width 5 height 9
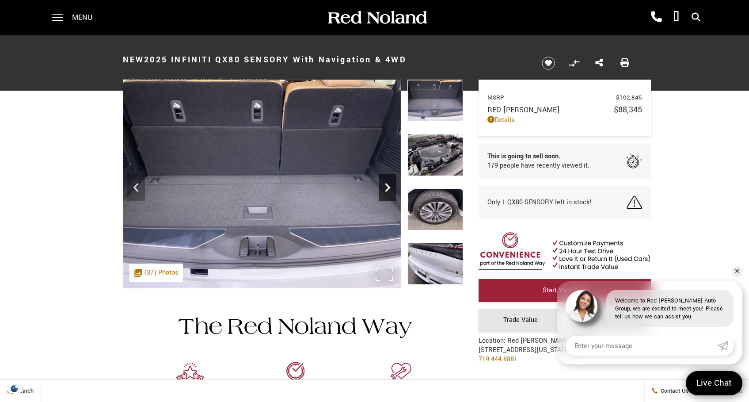
click at [387, 185] on icon "Next" at bounding box center [387, 187] width 5 height 9
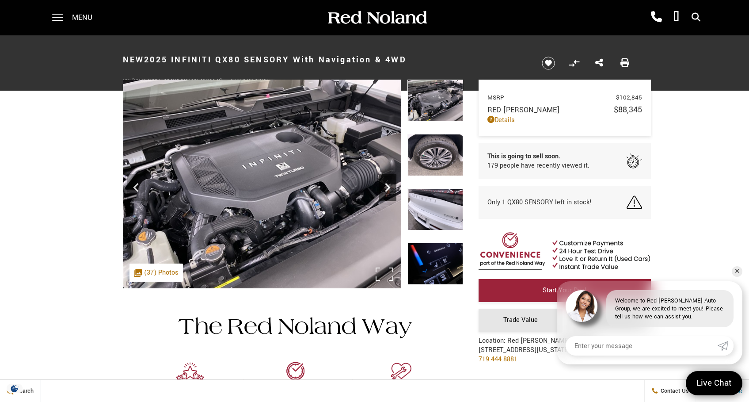
click at [387, 185] on icon "Next" at bounding box center [387, 187] width 5 height 9
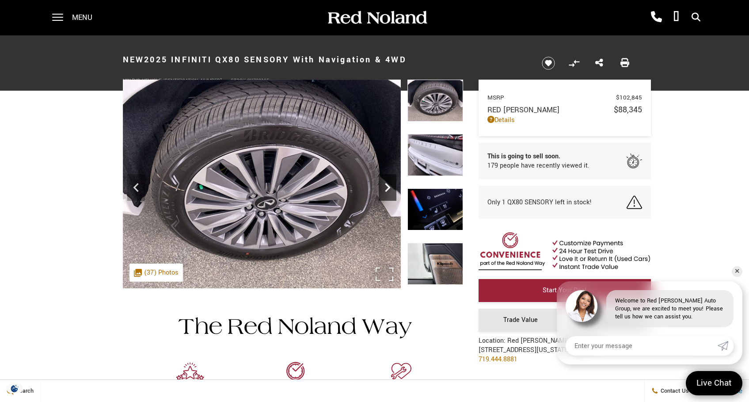
click at [387, 185] on icon "Next" at bounding box center [387, 187] width 5 height 9
